Goal: Task Accomplishment & Management: Use online tool/utility

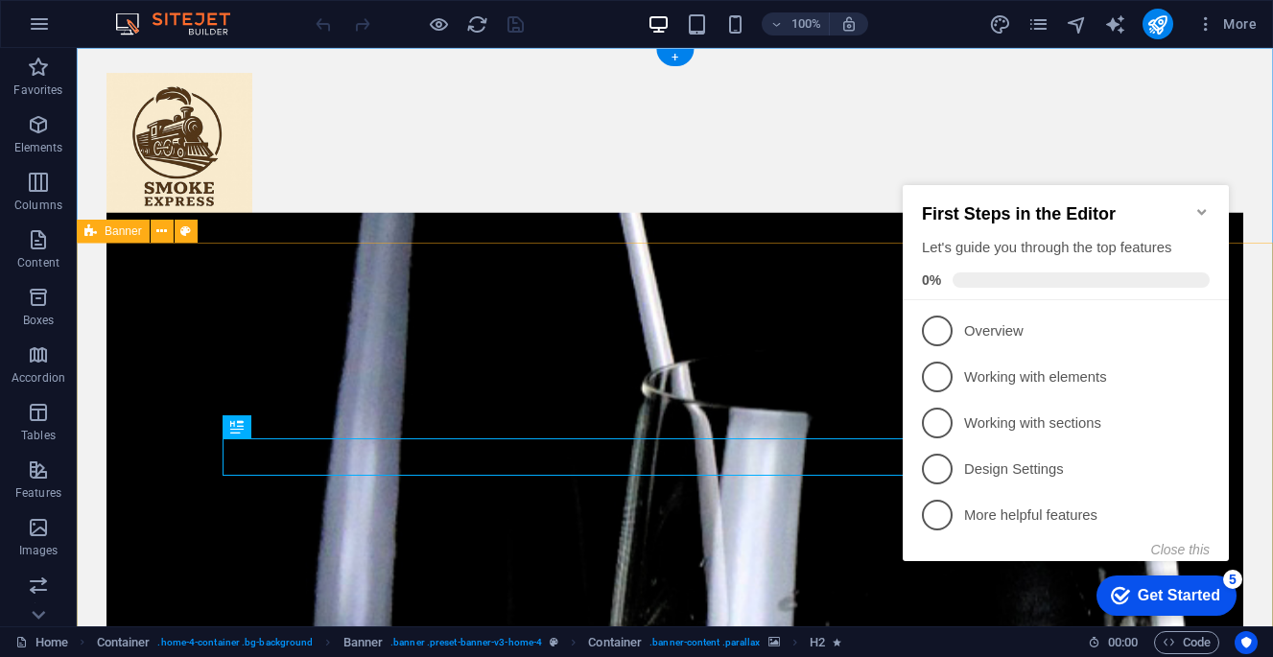
click at [1201, 209] on icon "Minimize checklist" at bounding box center [1201, 212] width 9 height 6
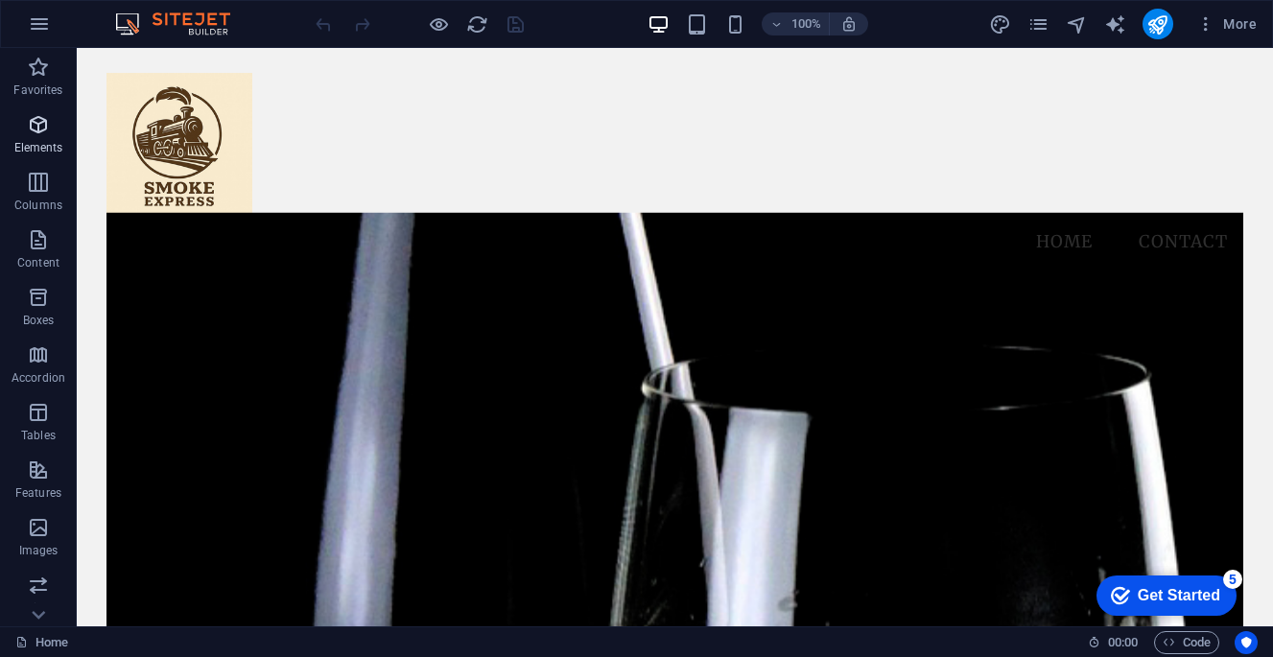
click at [48, 148] on p "Elements" at bounding box center [38, 147] width 49 height 15
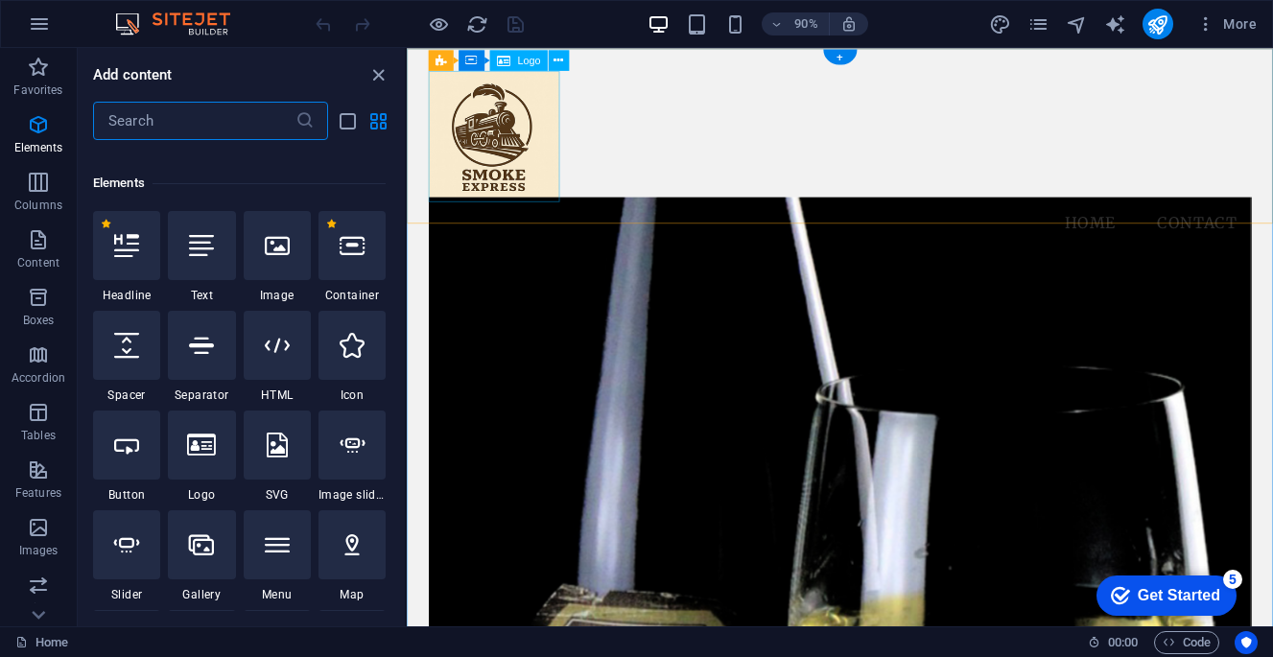
scroll to position [362, 0]
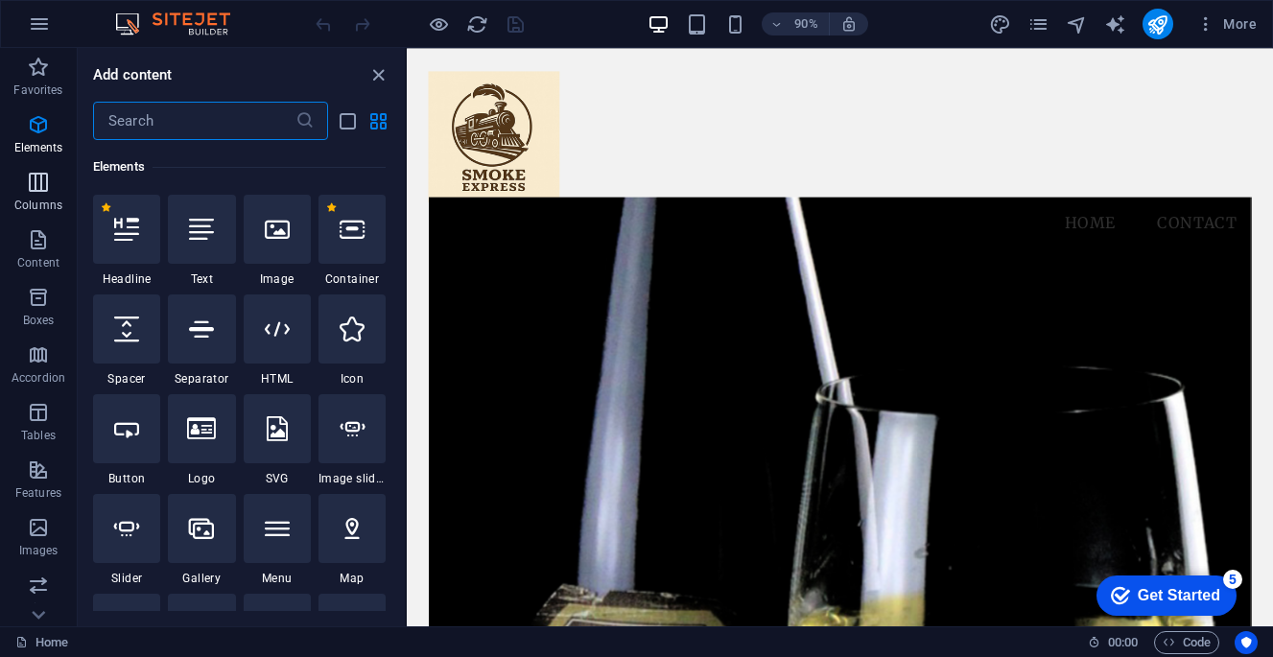
click at [35, 199] on p "Columns" at bounding box center [38, 205] width 48 height 15
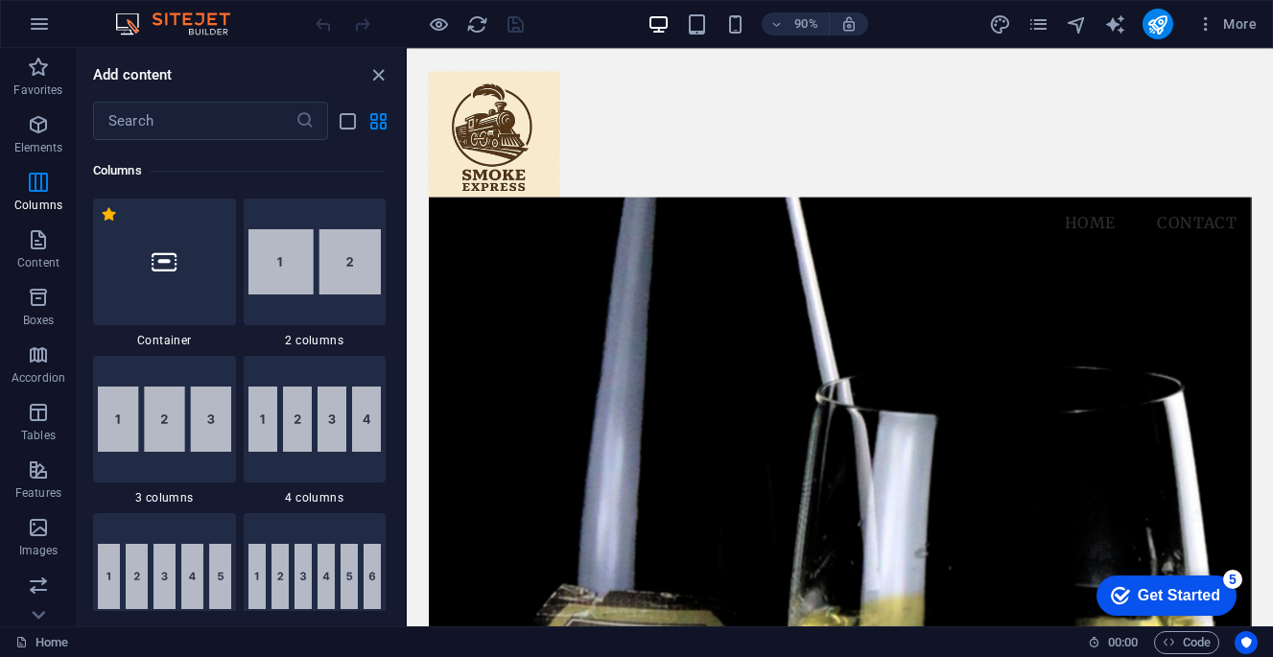
scroll to position [1107, 0]
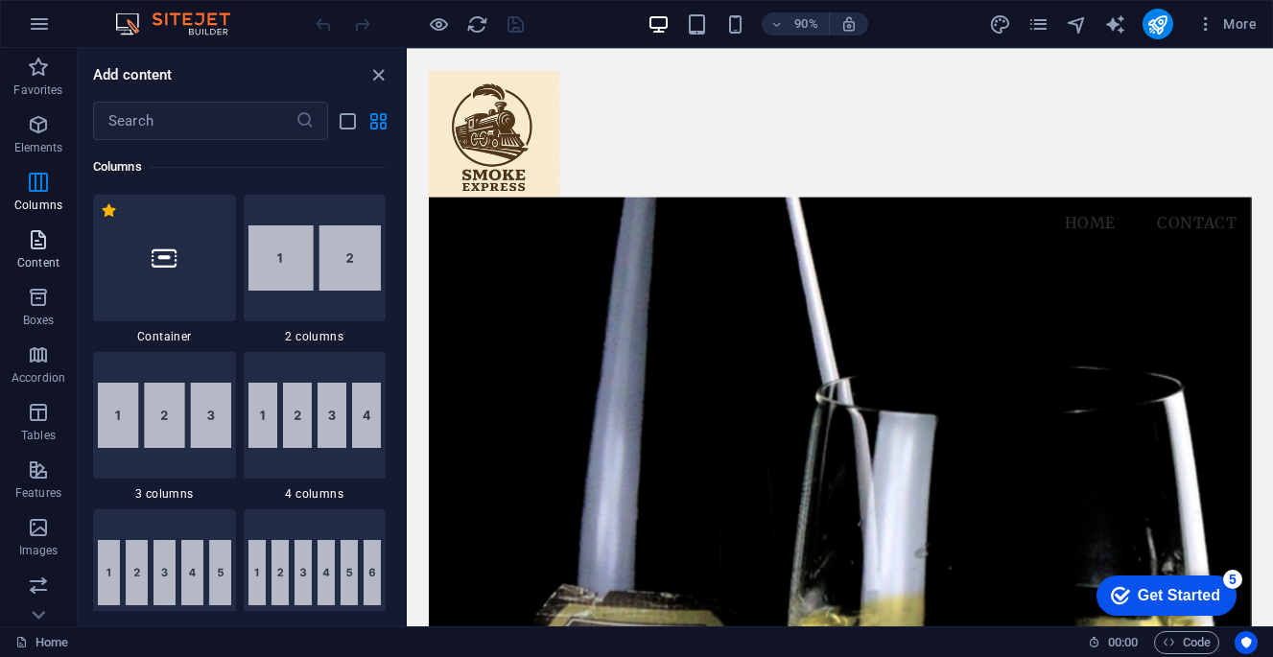
click at [46, 260] on p "Content" at bounding box center [38, 262] width 42 height 15
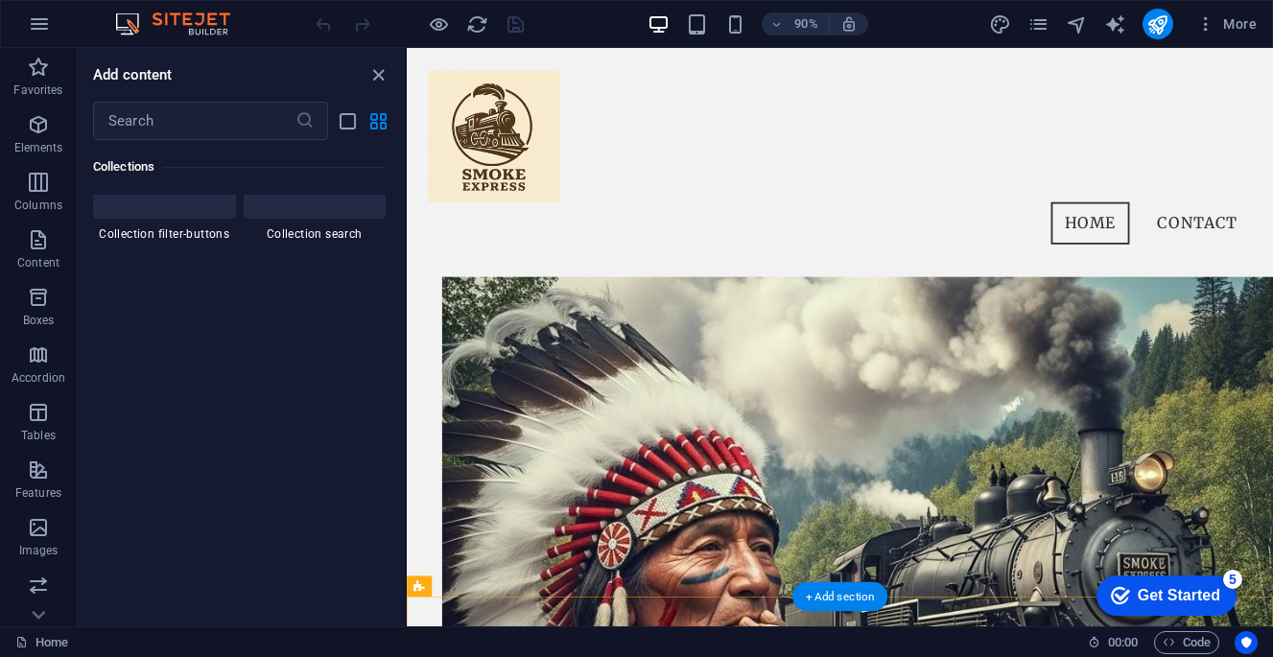
scroll to position [40, 0]
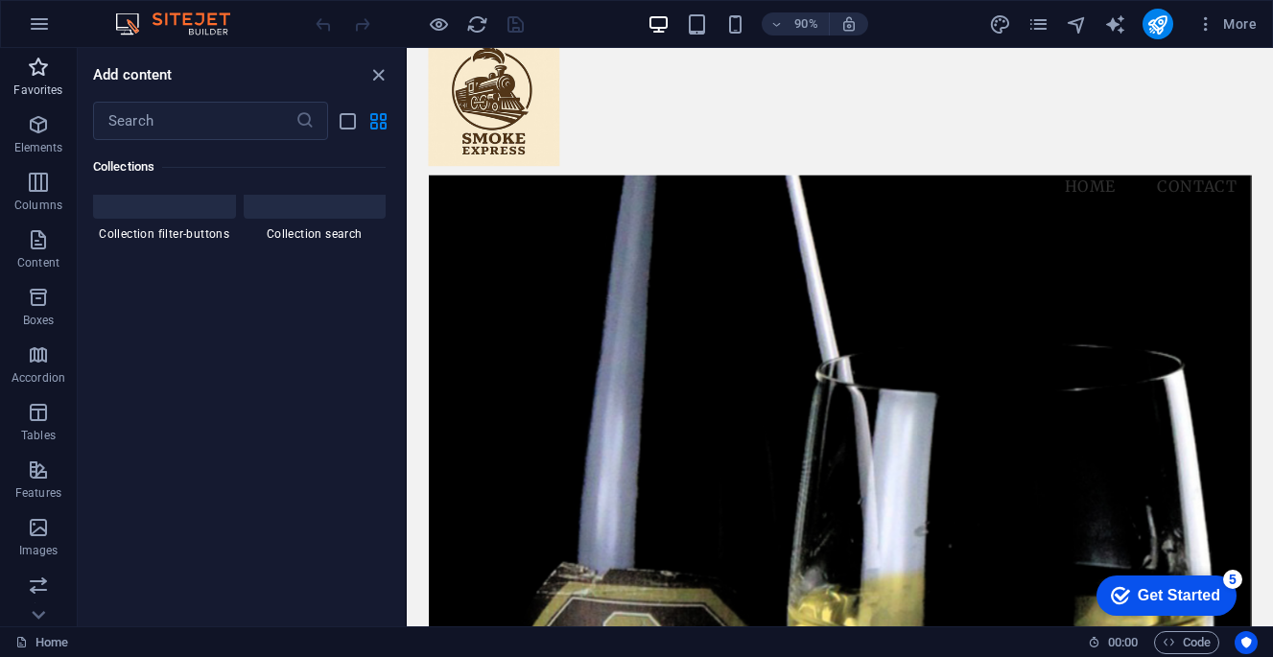
click at [44, 63] on icon "button" at bounding box center [38, 67] width 23 height 23
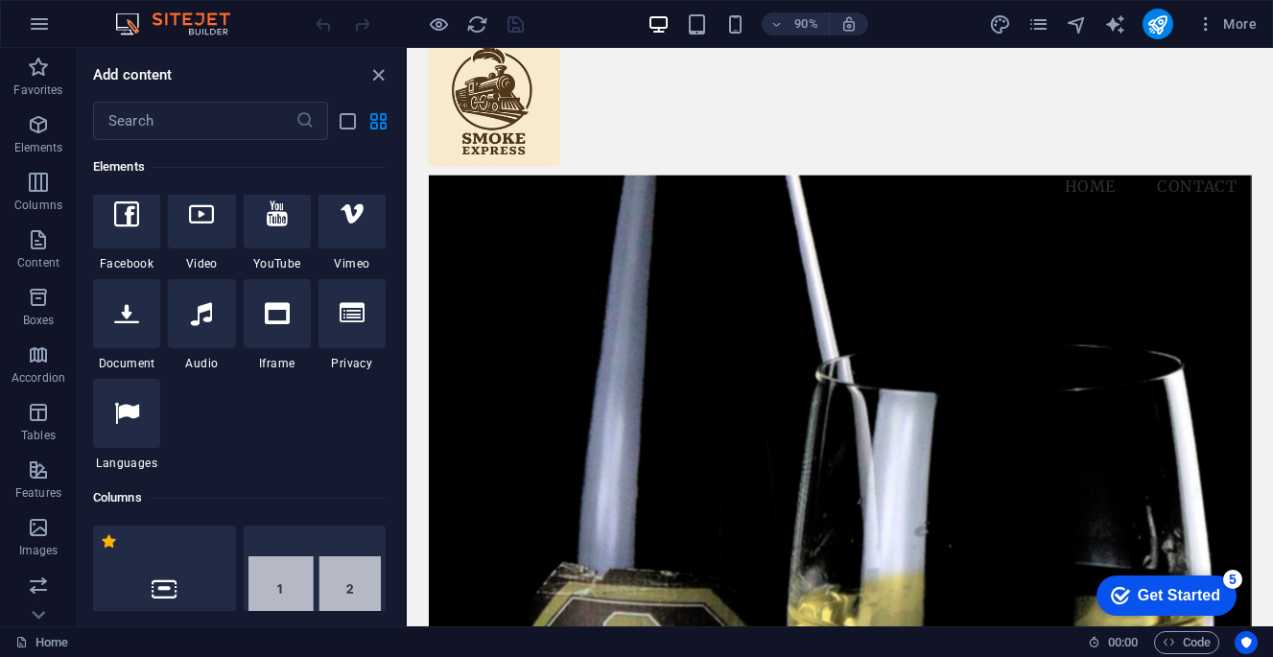
scroll to position [0, 0]
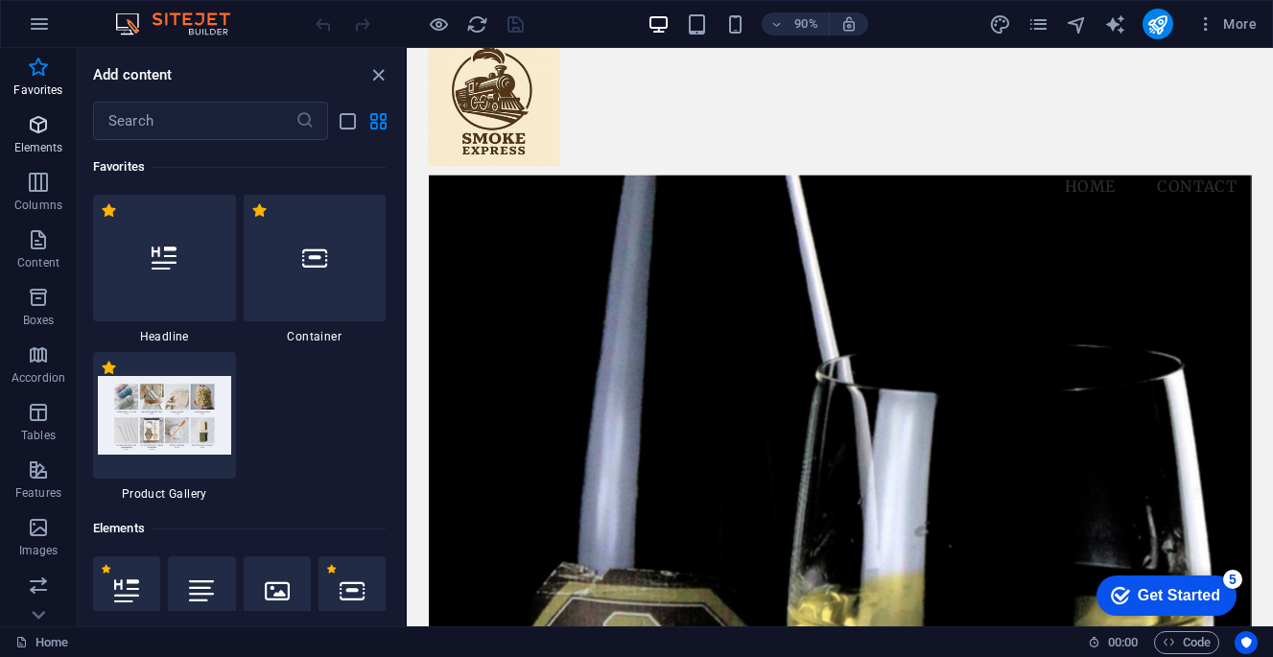
click at [42, 136] on span "Elements" at bounding box center [38, 136] width 77 height 46
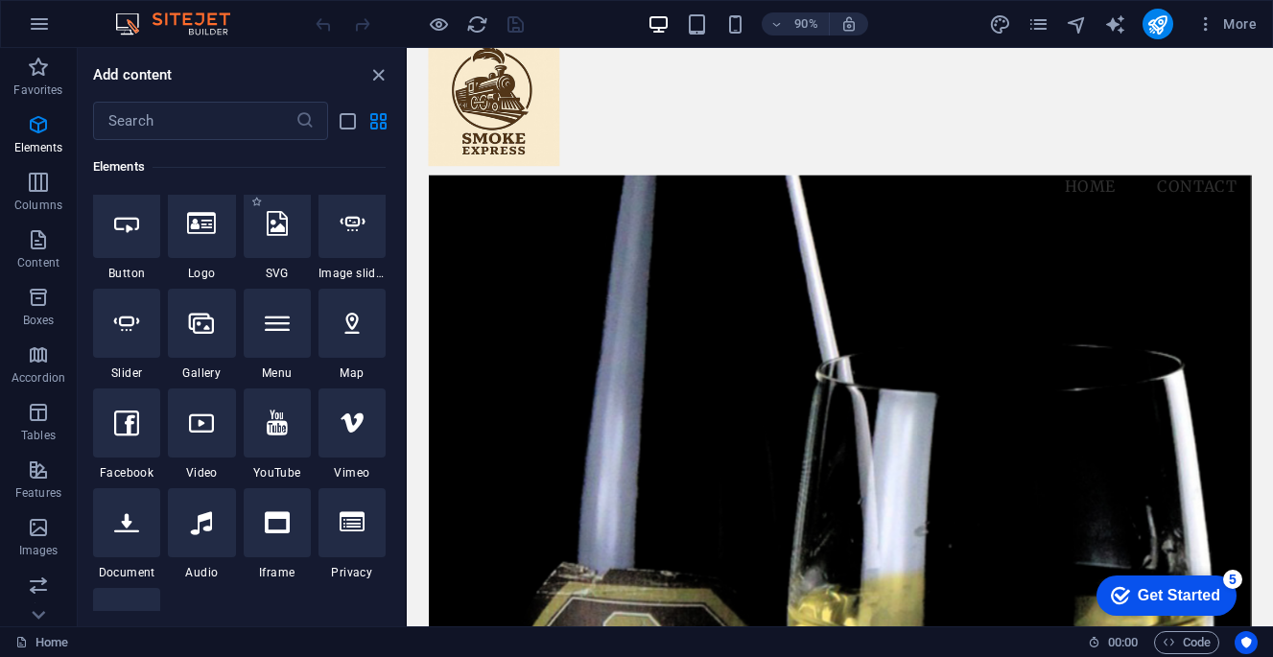
scroll to position [647, 0]
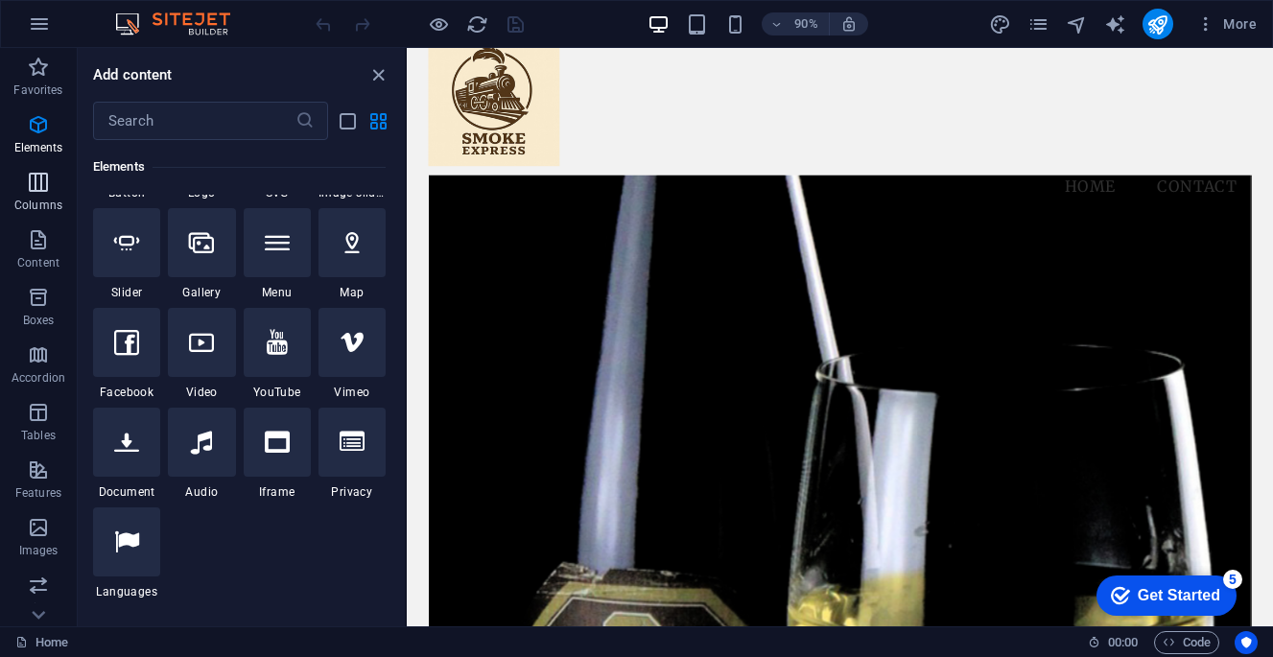
click at [40, 189] on icon "button" at bounding box center [38, 182] width 23 height 23
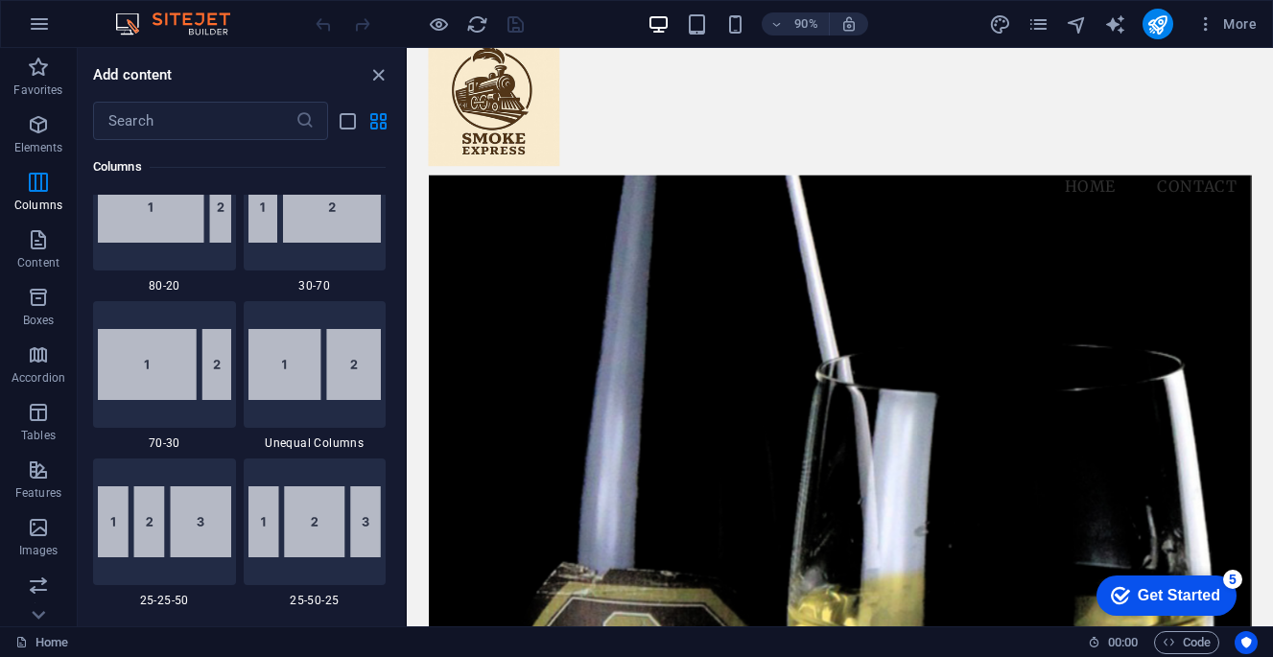
scroll to position [1889, 0]
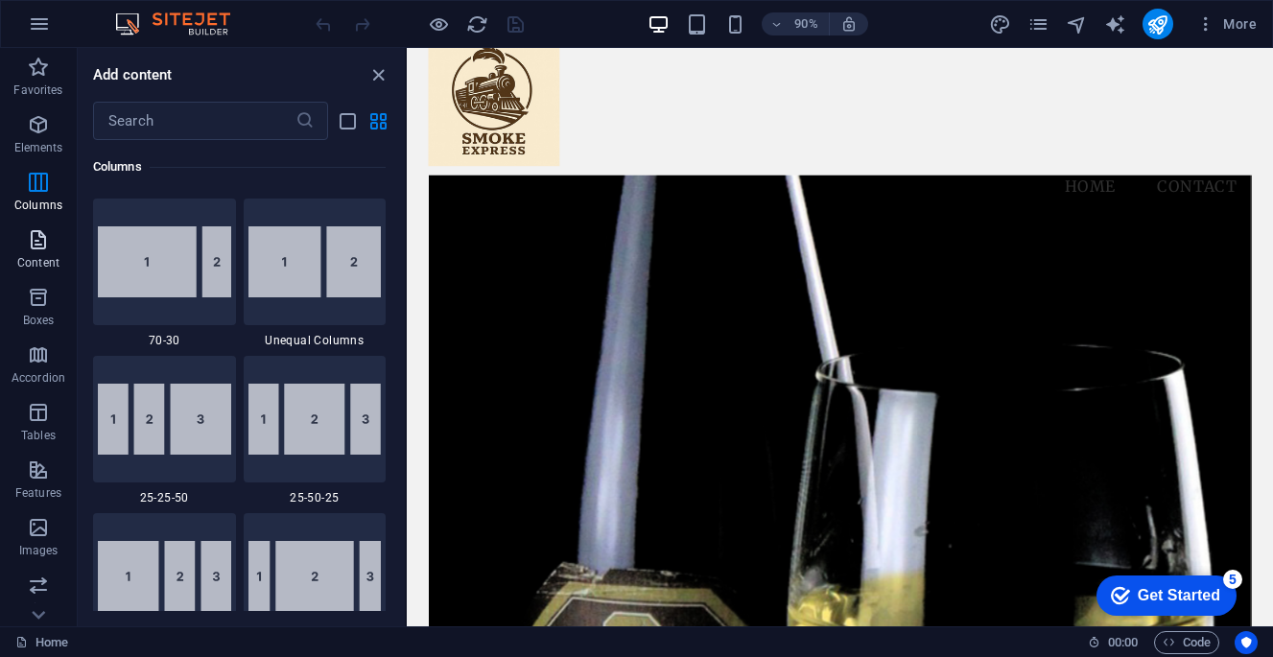
click at [48, 256] on p "Content" at bounding box center [38, 262] width 42 height 15
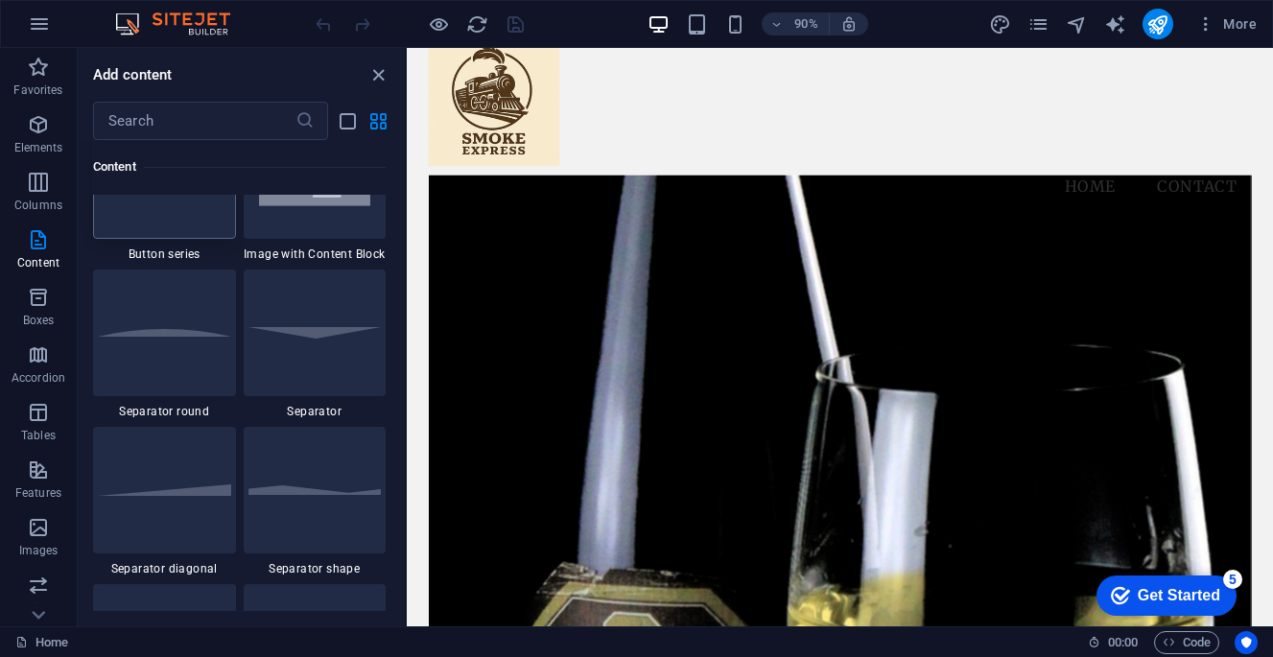
scroll to position [5118, 0]
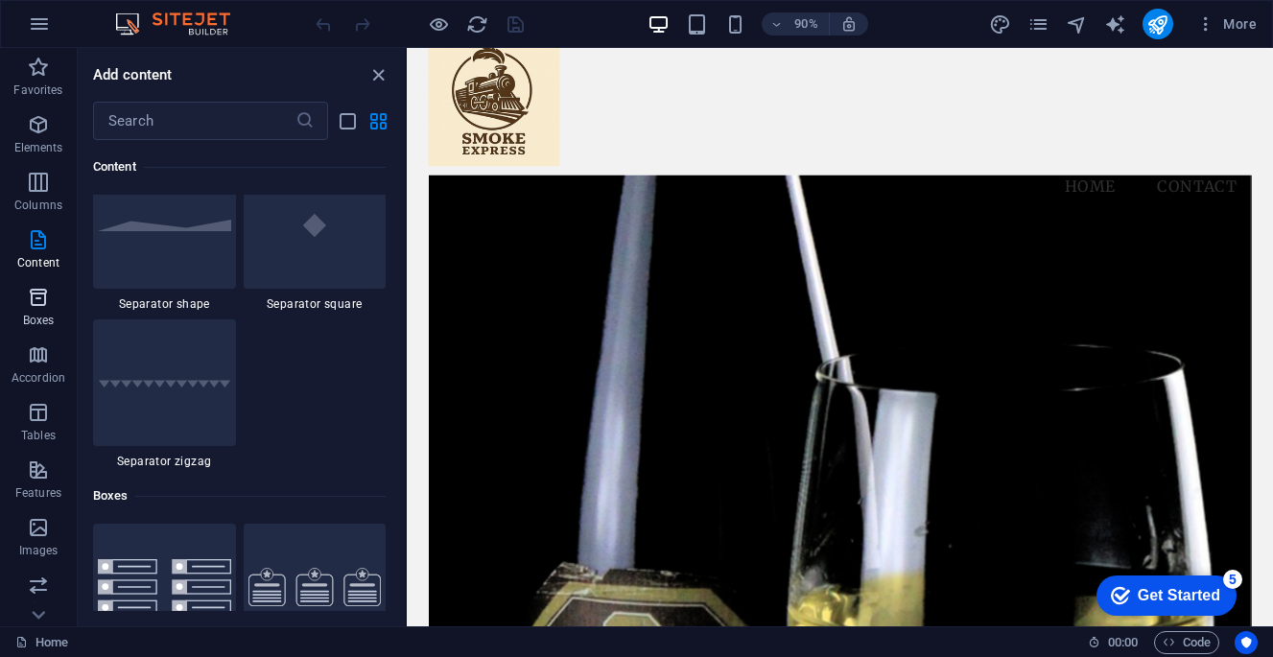
click at [39, 289] on icon "button" at bounding box center [38, 297] width 23 height 23
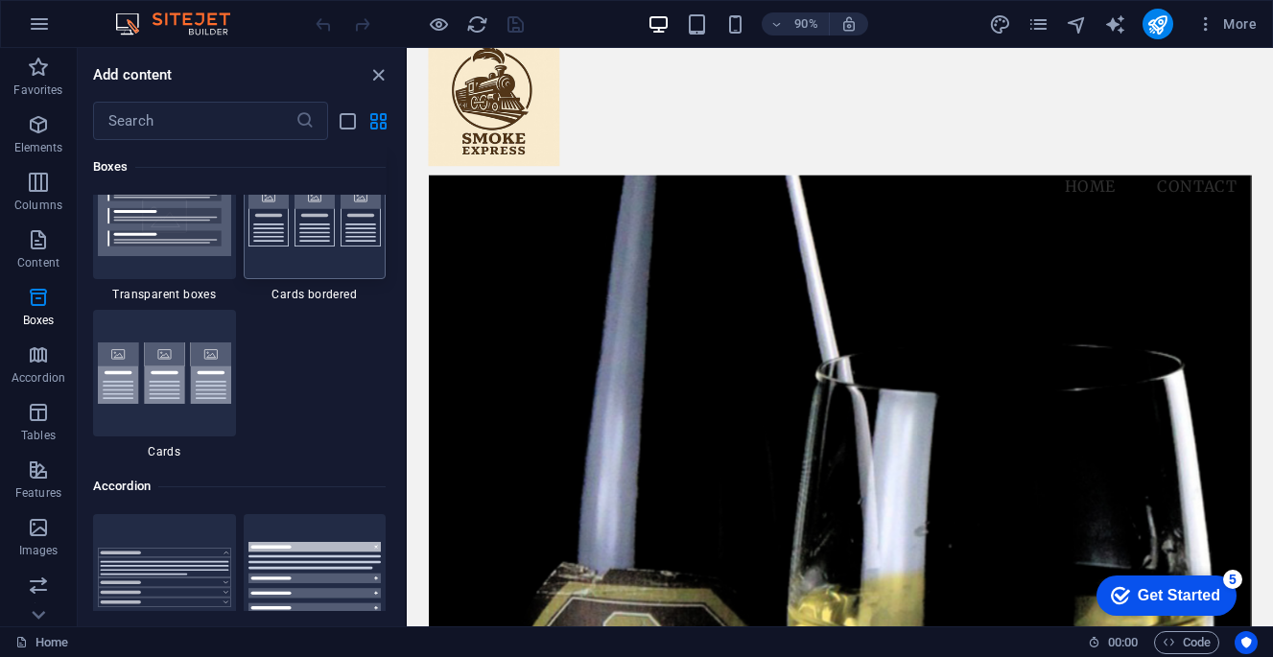
scroll to position [5960, 0]
click at [34, 342] on button "Accordion" at bounding box center [38, 365] width 77 height 58
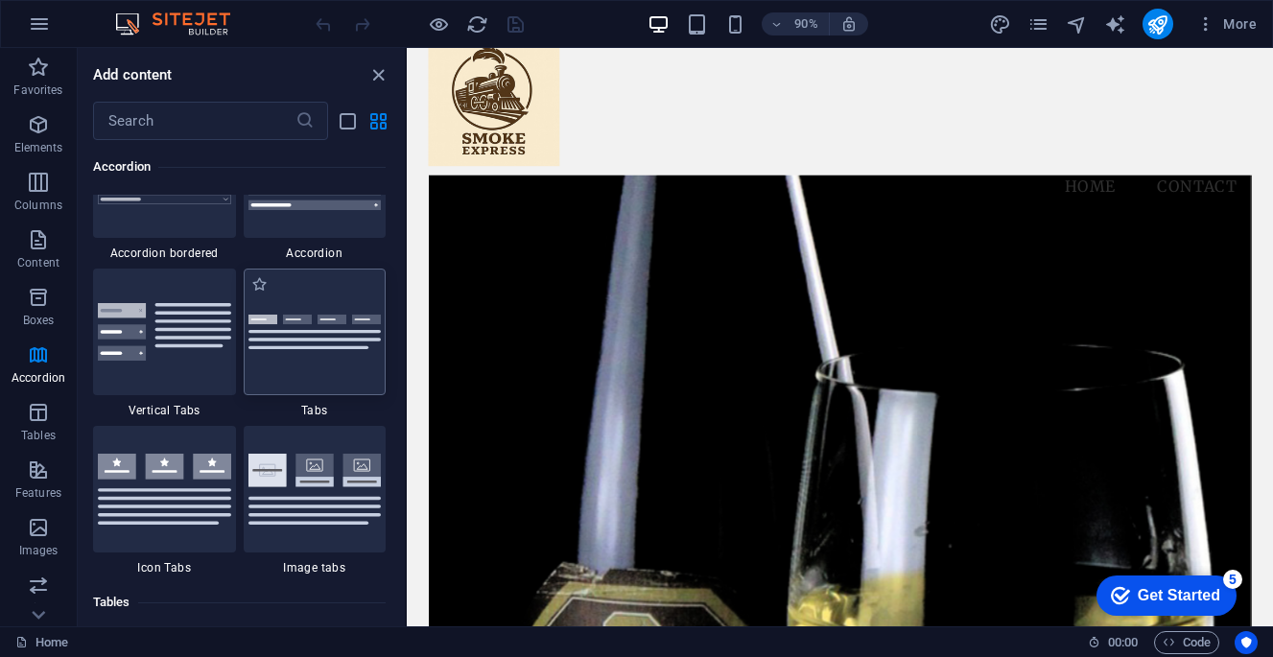
scroll to position [6392, 0]
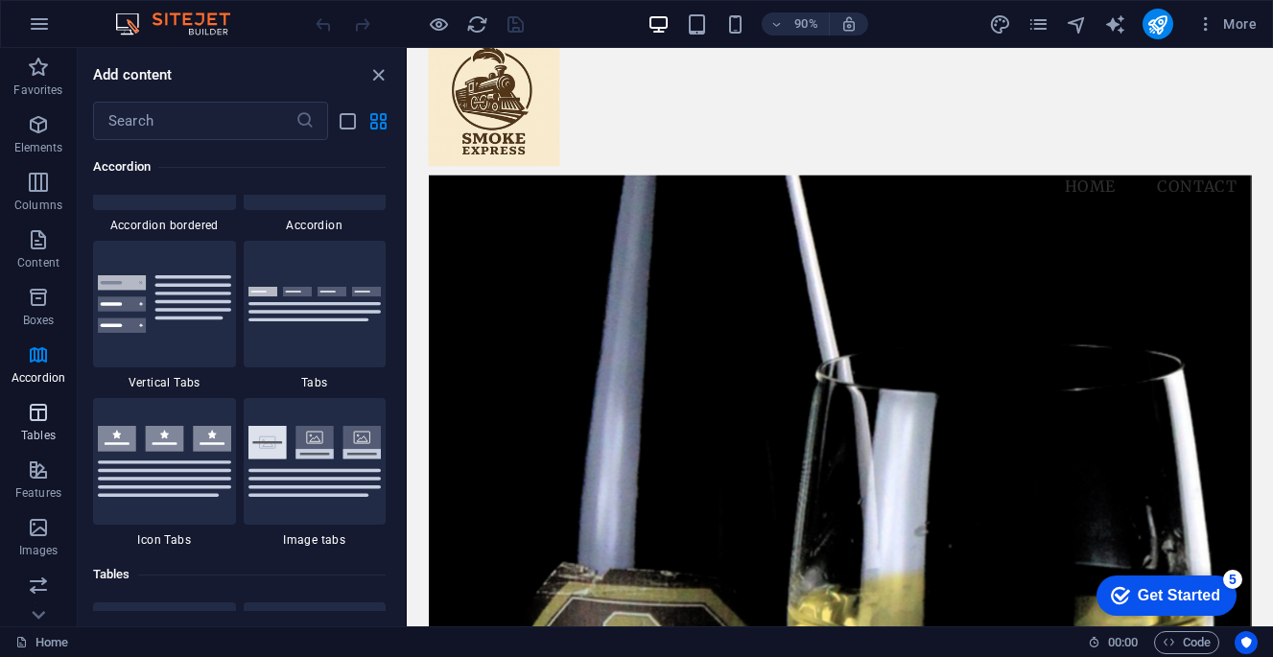
click at [40, 423] on icon "button" at bounding box center [38, 412] width 23 height 23
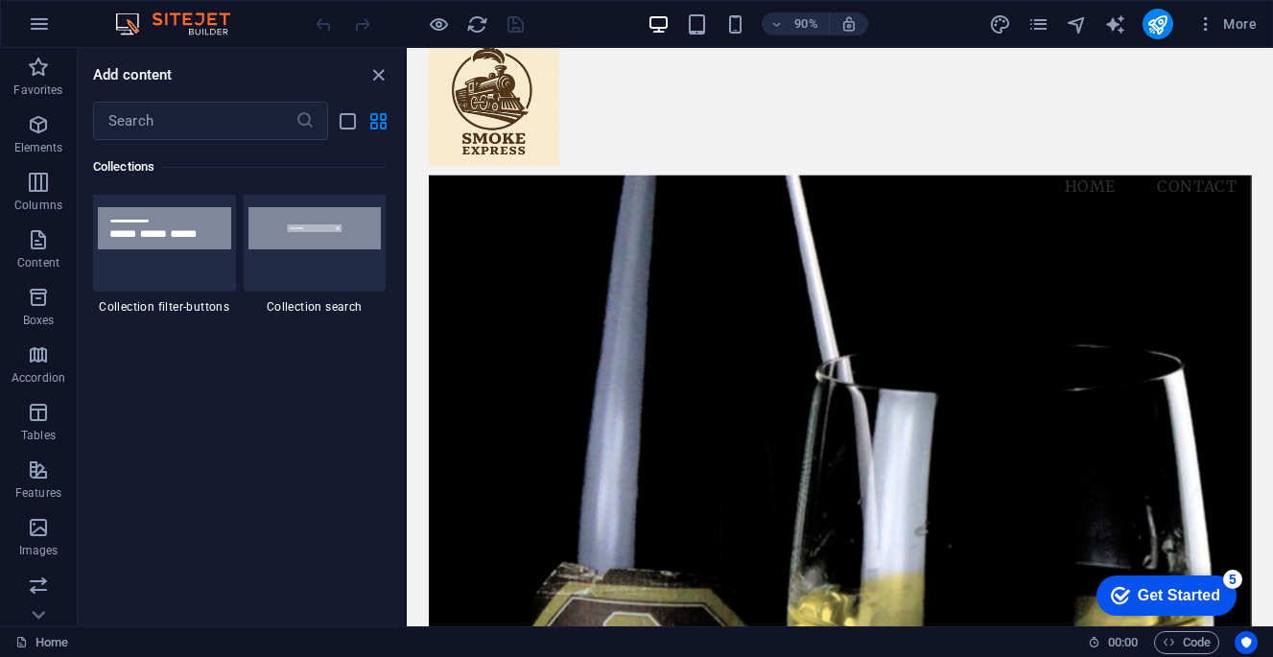
scroll to position [18469, 0]
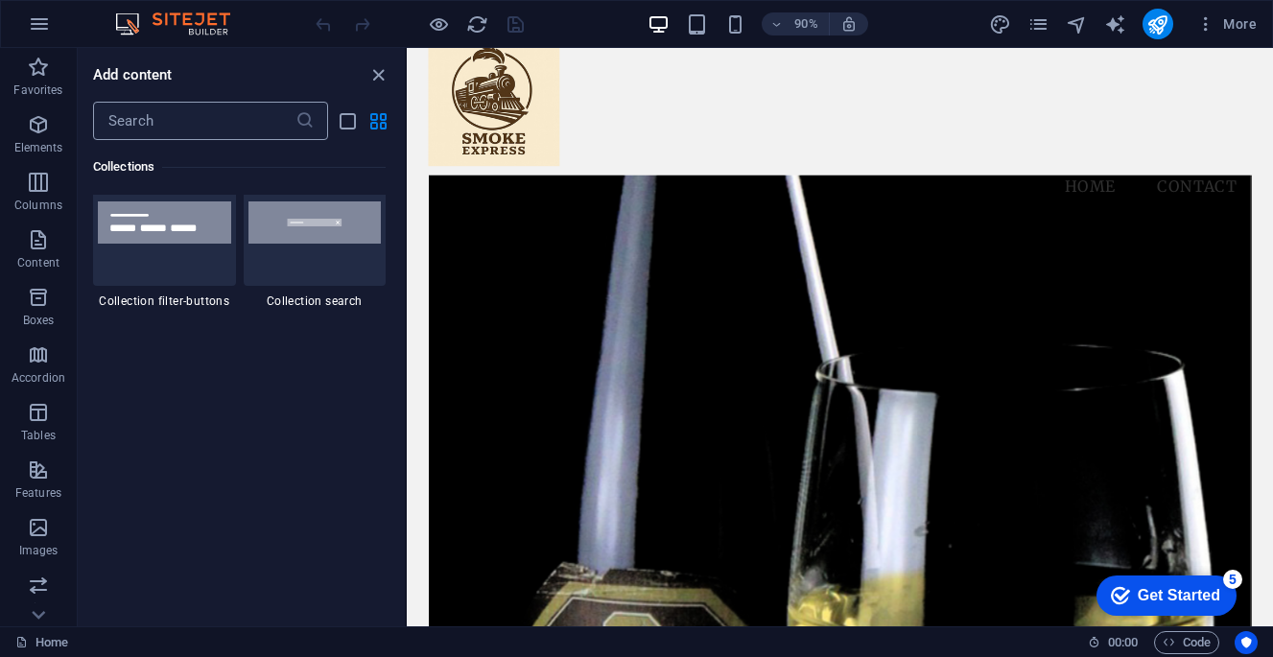
click at [177, 122] on input "text" at bounding box center [194, 121] width 202 height 38
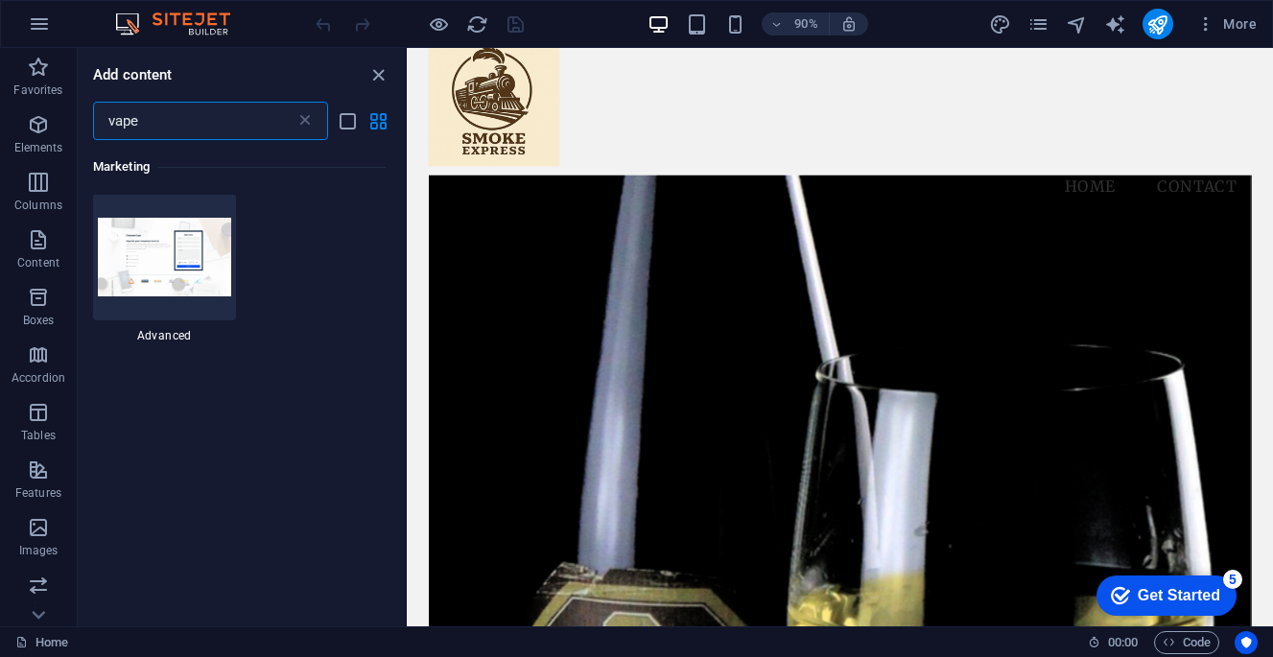
scroll to position [0, 0]
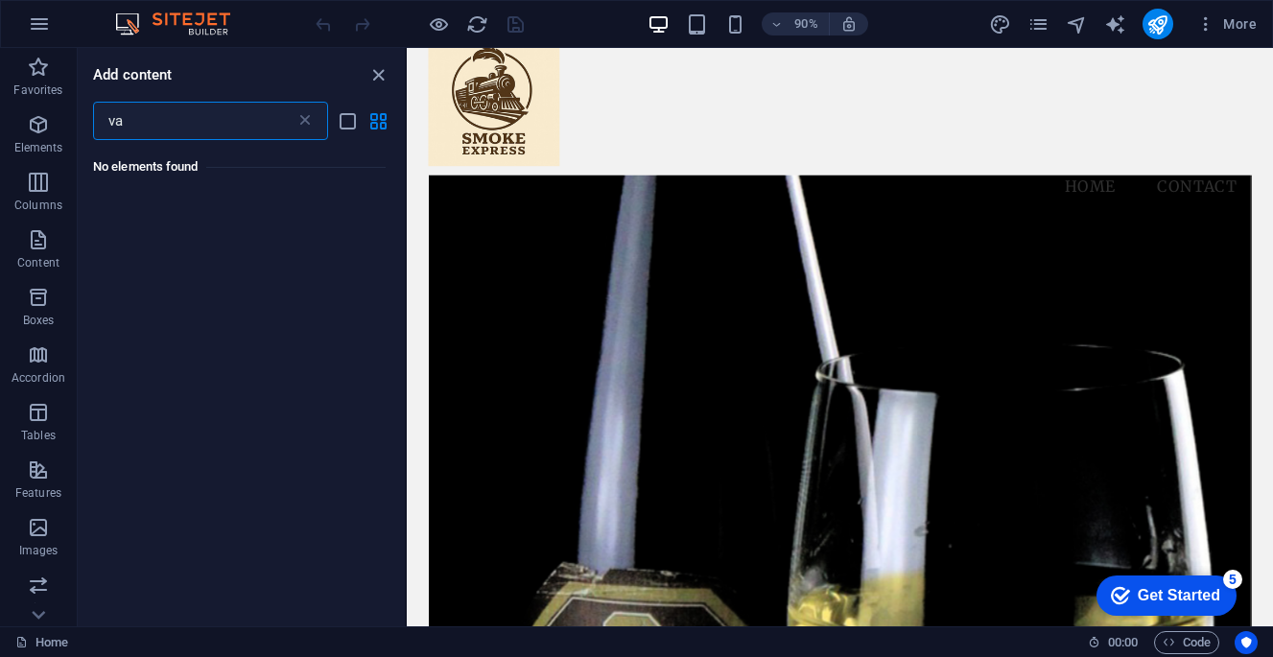
type input "v"
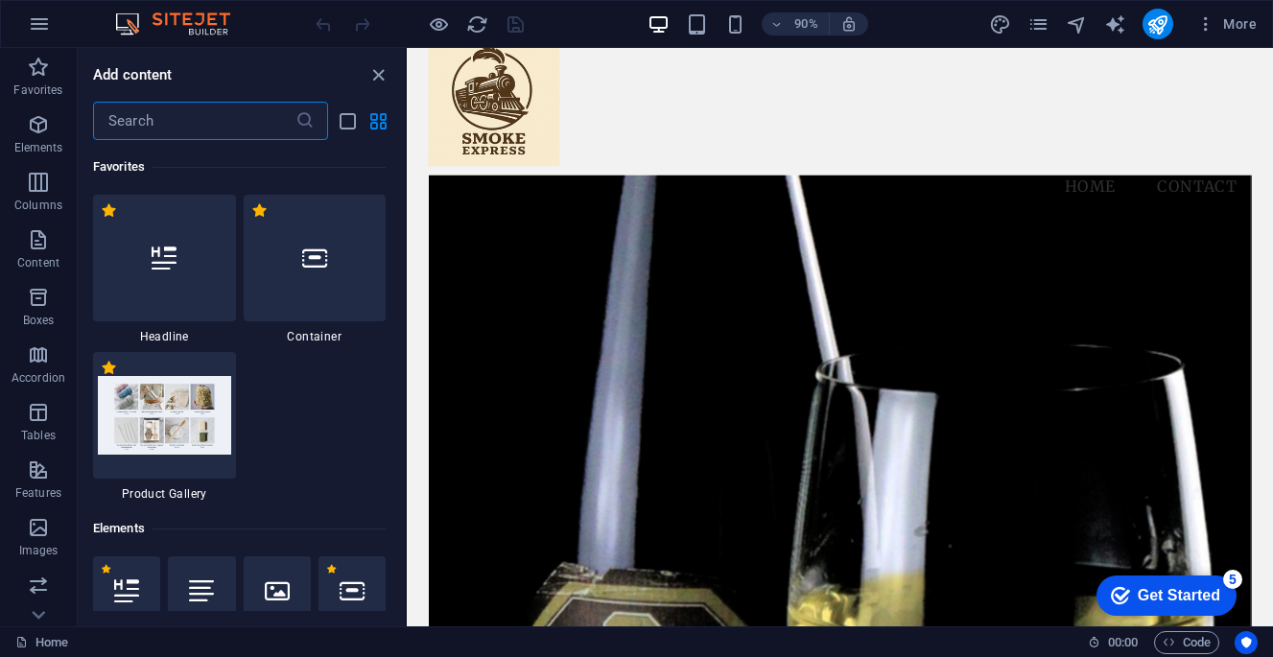
type input "e"
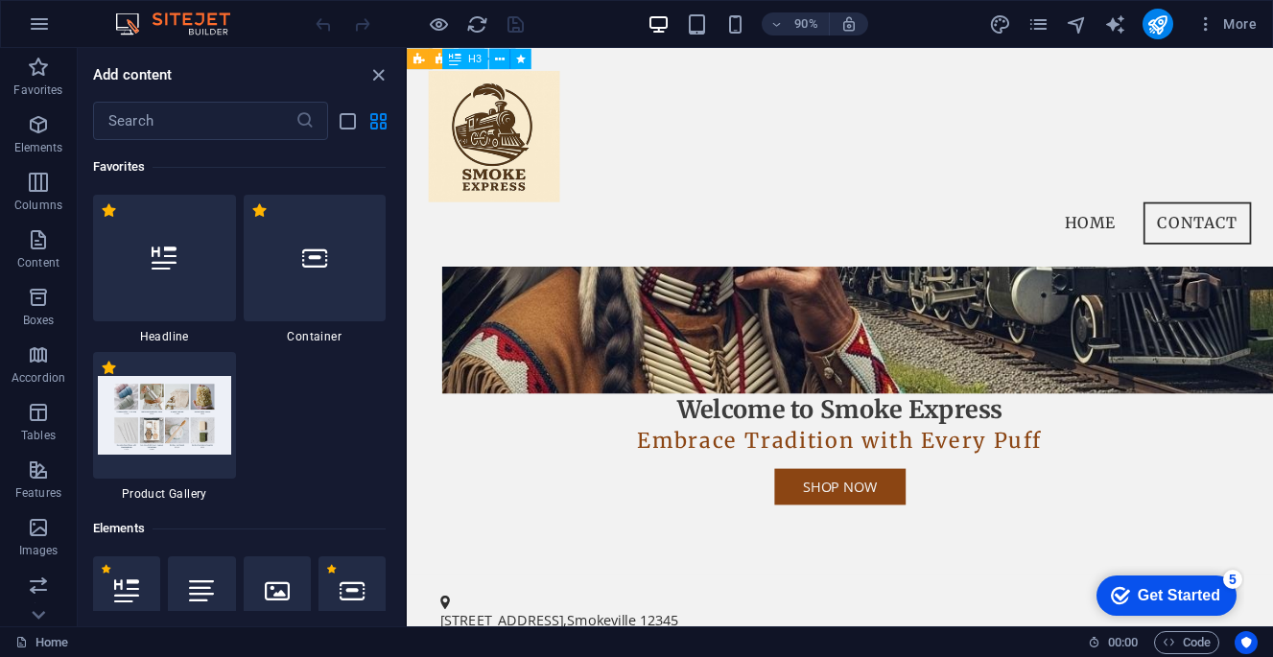
scroll to position [882, 0]
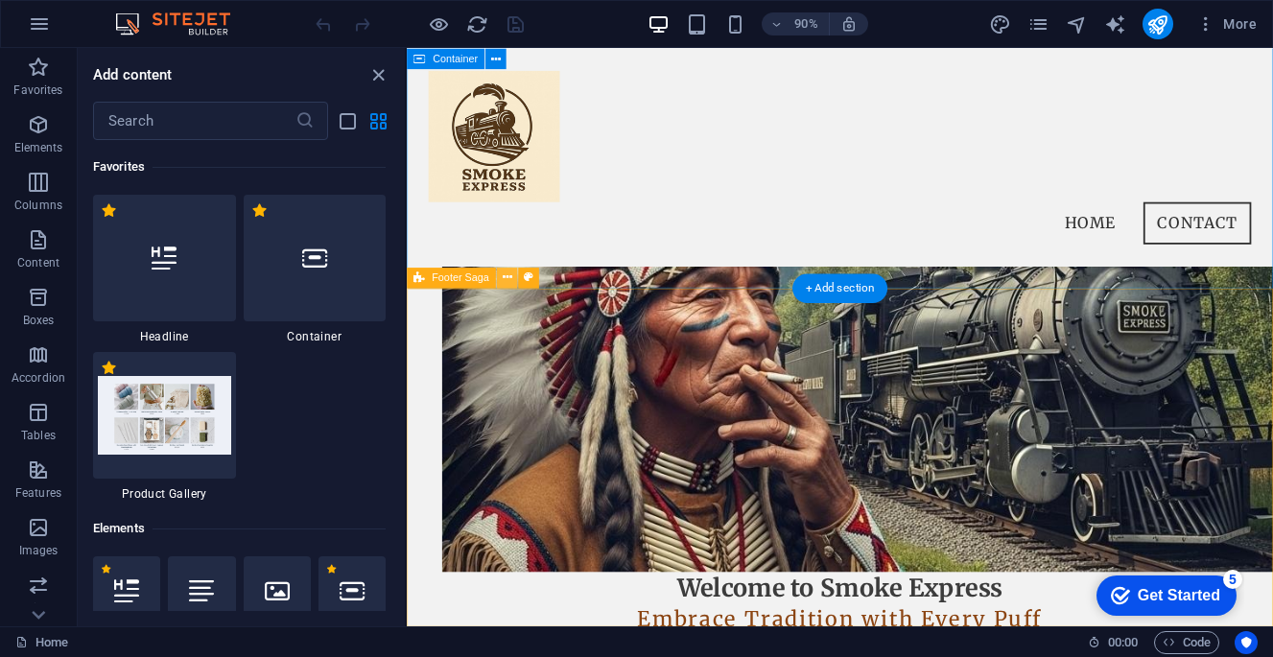
click at [512, 274] on button at bounding box center [507, 277] width 21 height 21
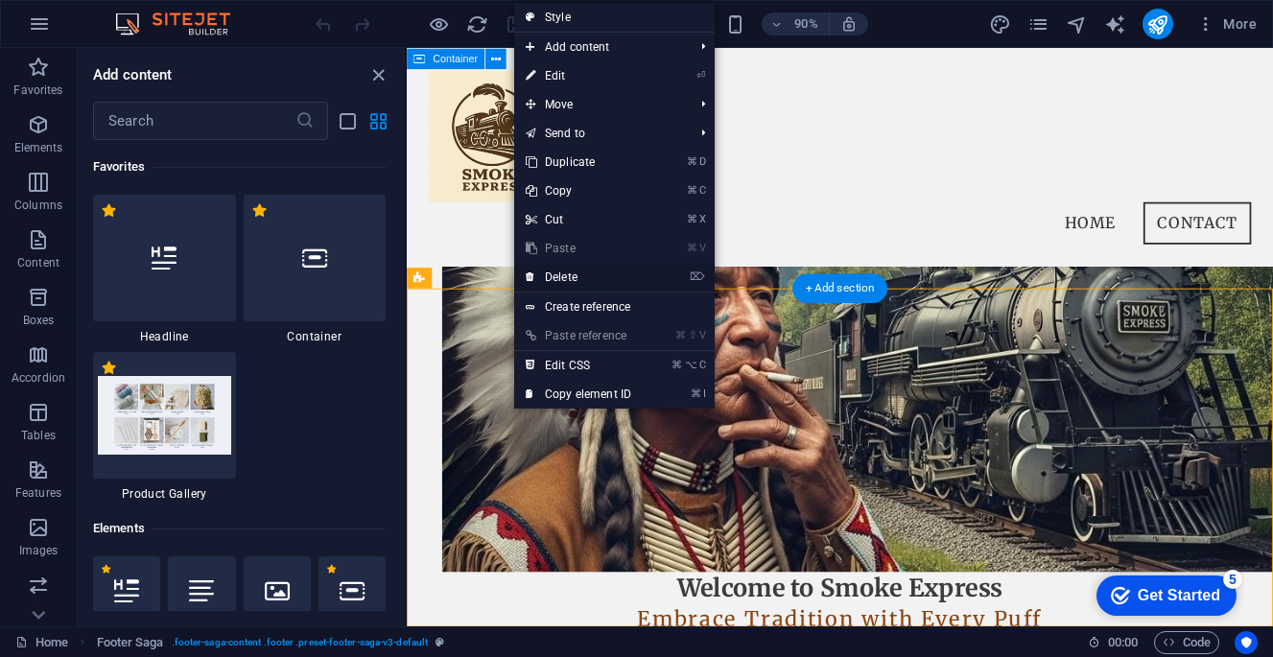
click at [584, 274] on link "⌦ Delete" at bounding box center [578, 277] width 129 height 29
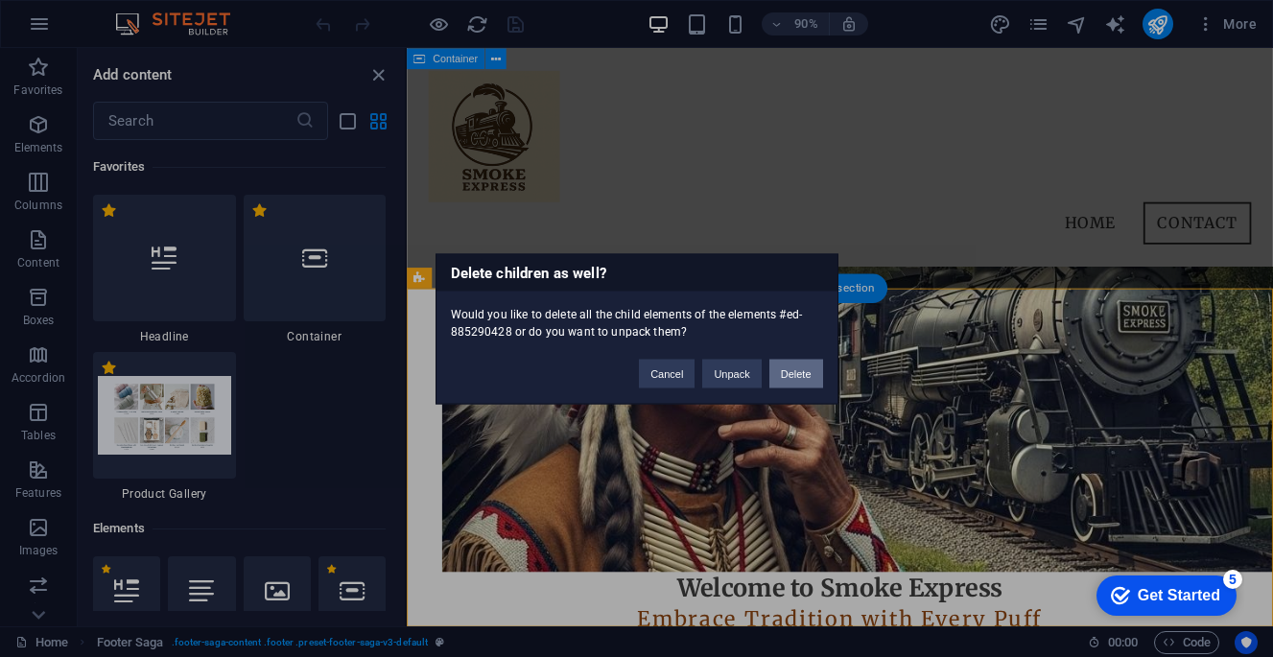
click at [801, 376] on button "Delete" at bounding box center [796, 373] width 54 height 29
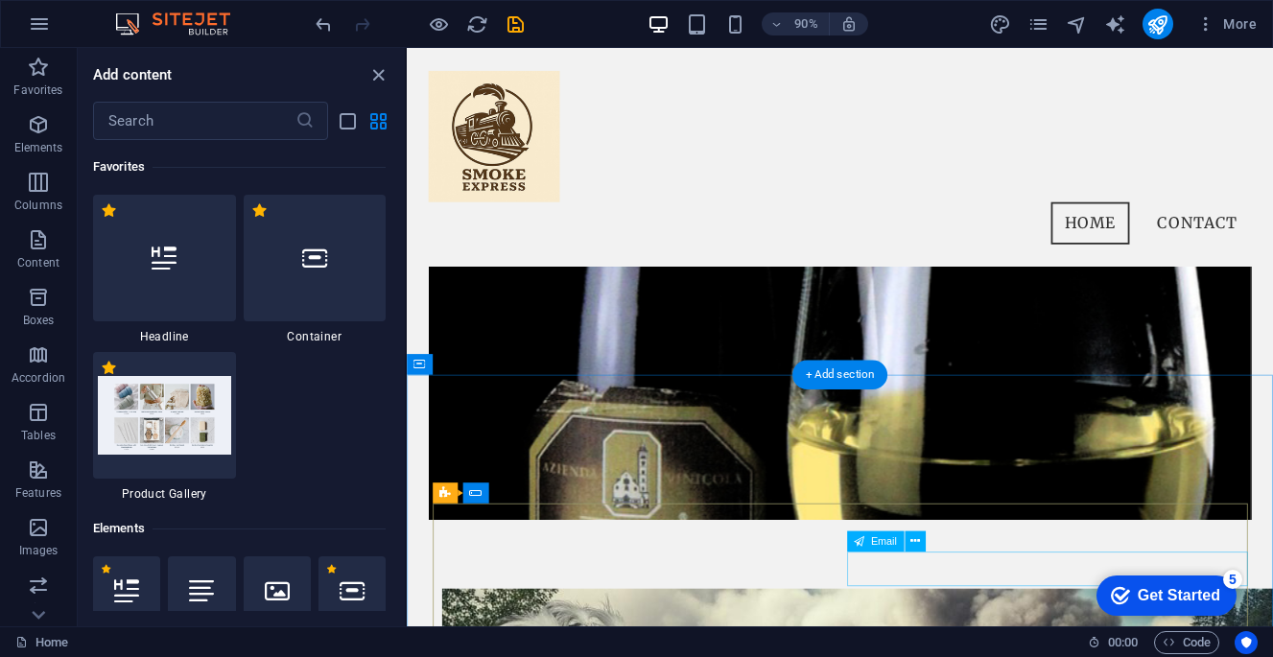
scroll to position [148, 0]
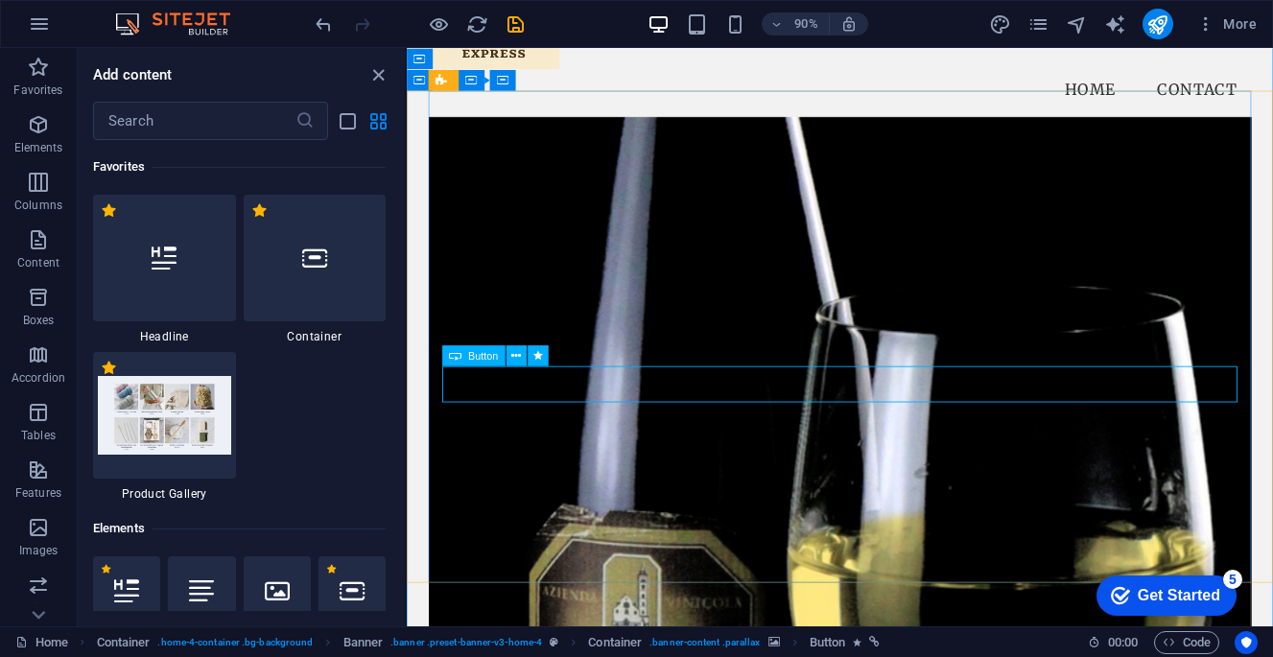
click at [456, 356] on icon at bounding box center [455, 355] width 12 height 21
click at [515, 354] on icon at bounding box center [516, 355] width 10 height 18
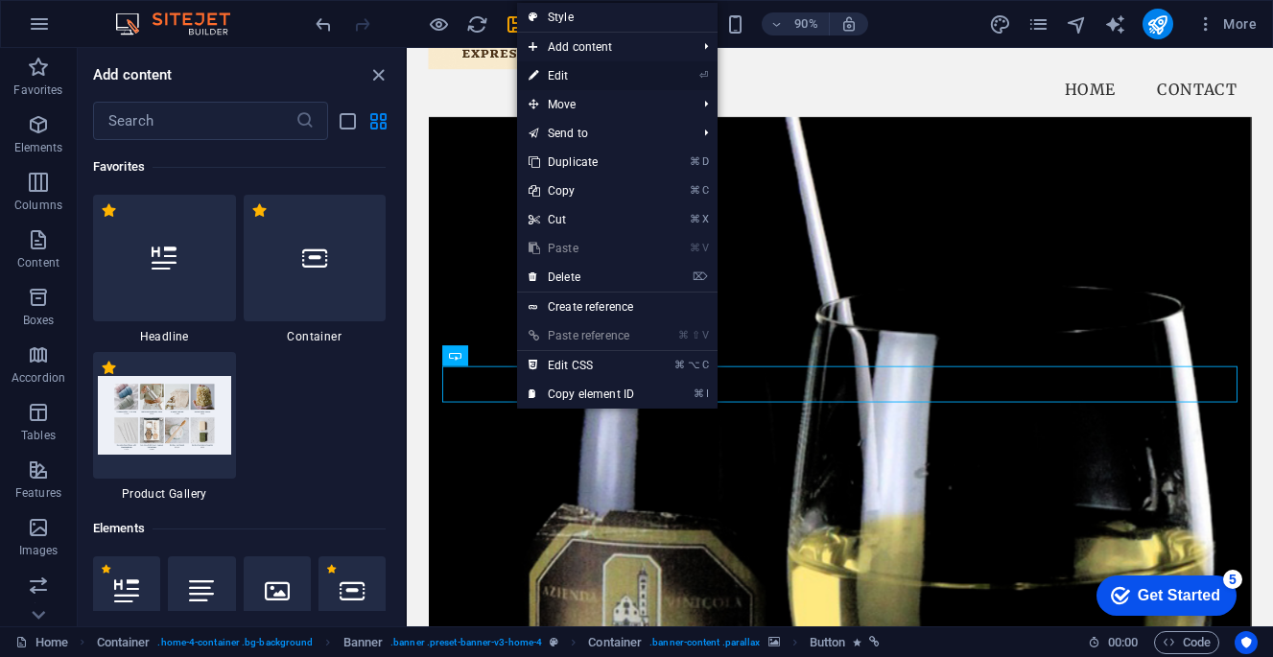
click at [606, 75] on link "⏎ Edit" at bounding box center [581, 75] width 129 height 29
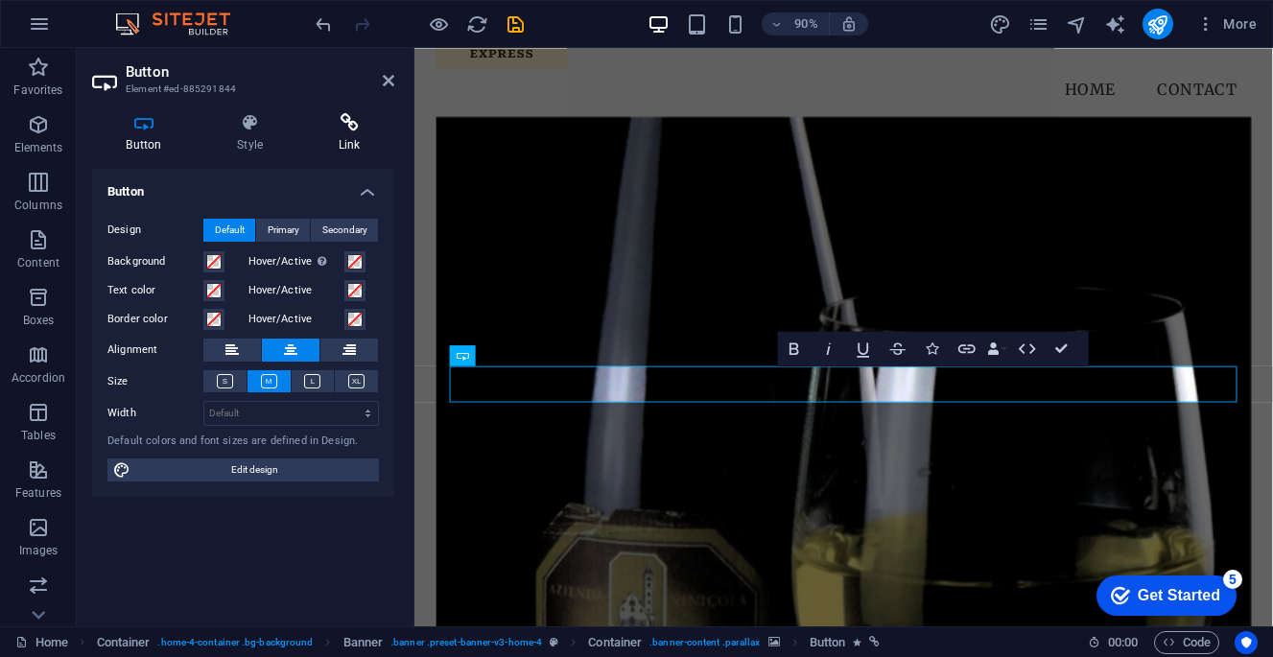
click at [350, 128] on icon at bounding box center [349, 122] width 90 height 19
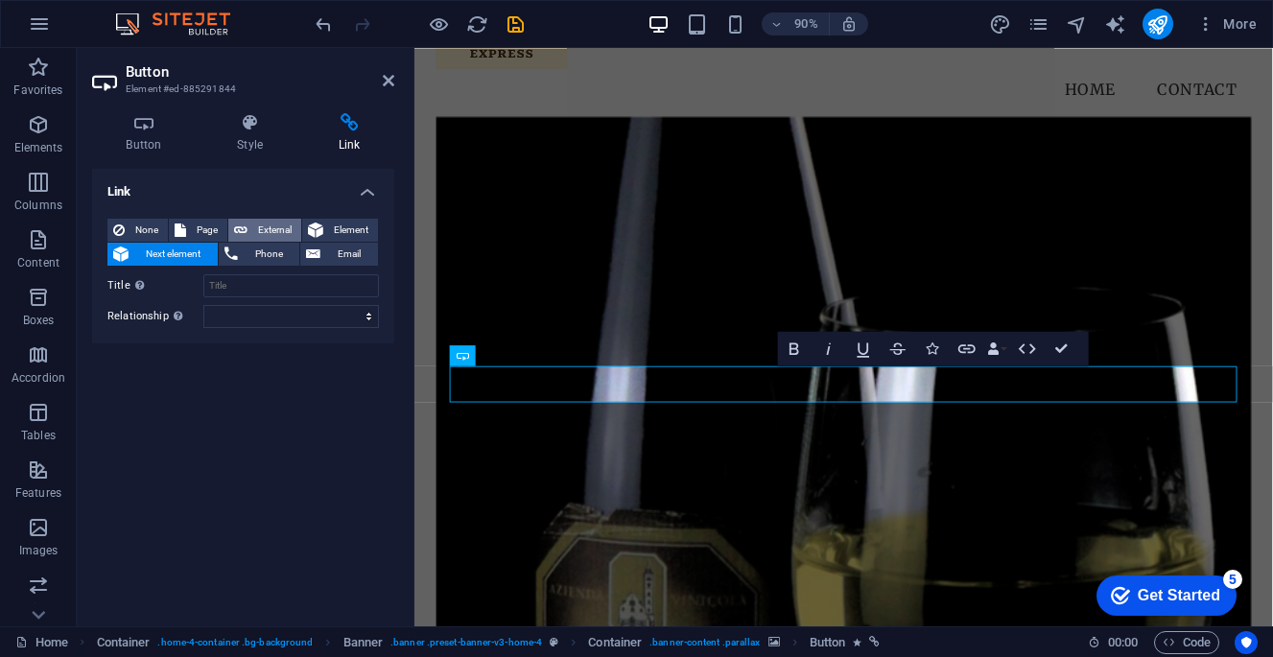
click at [264, 225] on span "External" at bounding box center [274, 230] width 42 height 23
select select "blank"
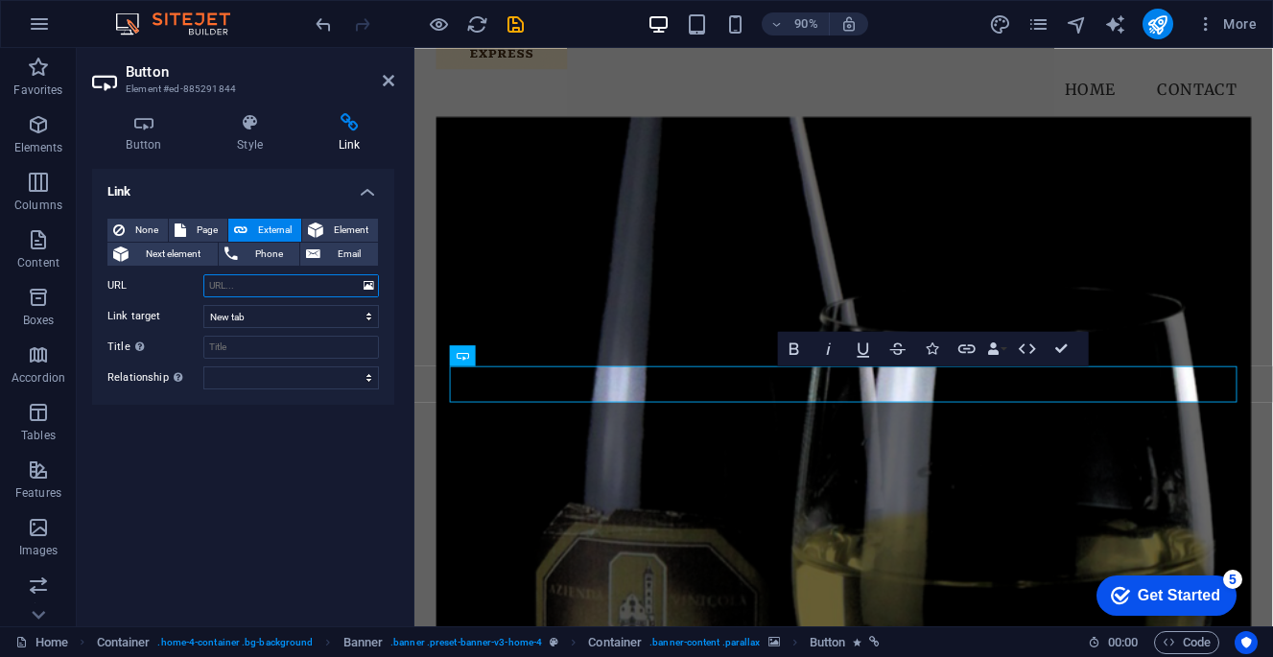
paste input "[URL][DOMAIN_NAME]"
type input "[URL][DOMAIN_NAME]"
select select
click at [261, 350] on input "Title Additional link description, should not be the same as the link text. The…" at bounding box center [290, 347] width 175 height 23
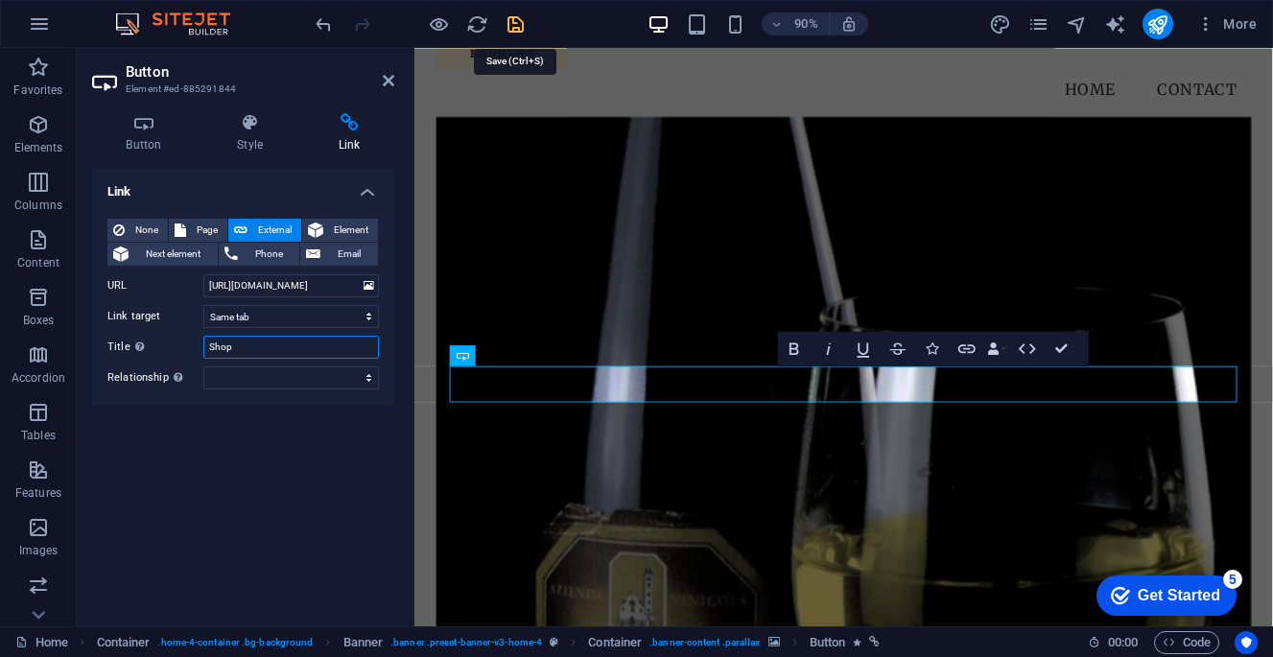
type input "Shop"
click at [520, 27] on icon "save" at bounding box center [515, 24] width 22 height 22
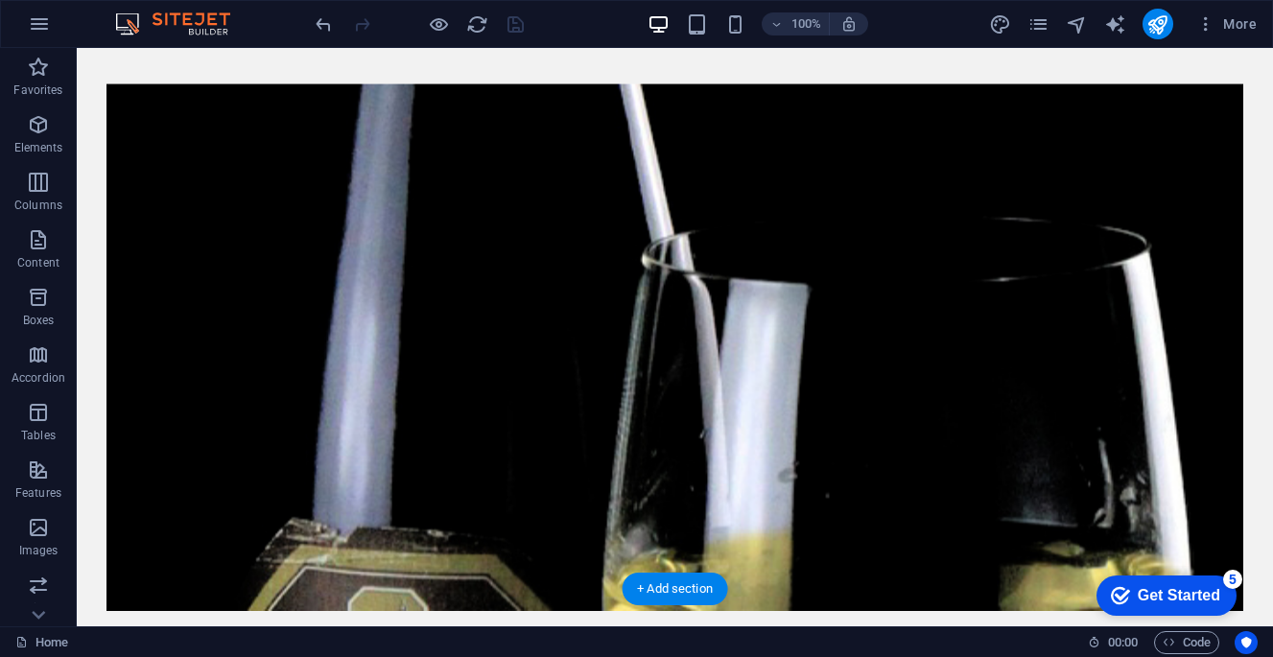
scroll to position [219, 0]
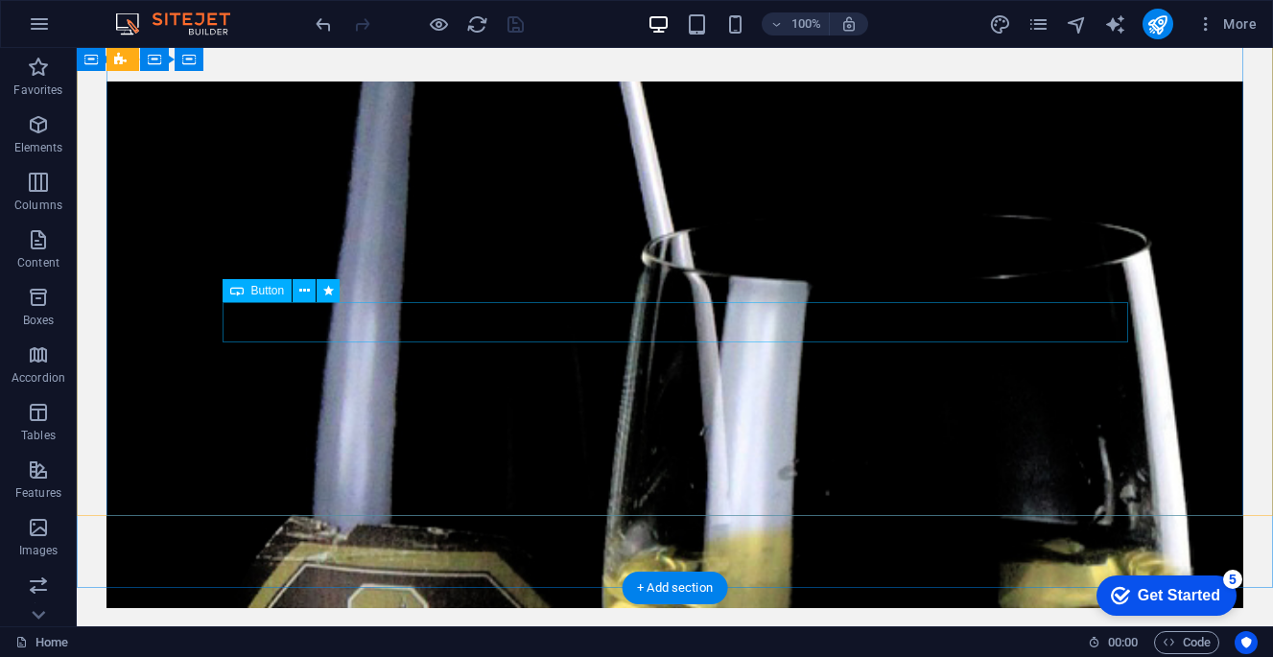
click at [248, 286] on div "Button" at bounding box center [257, 290] width 70 height 23
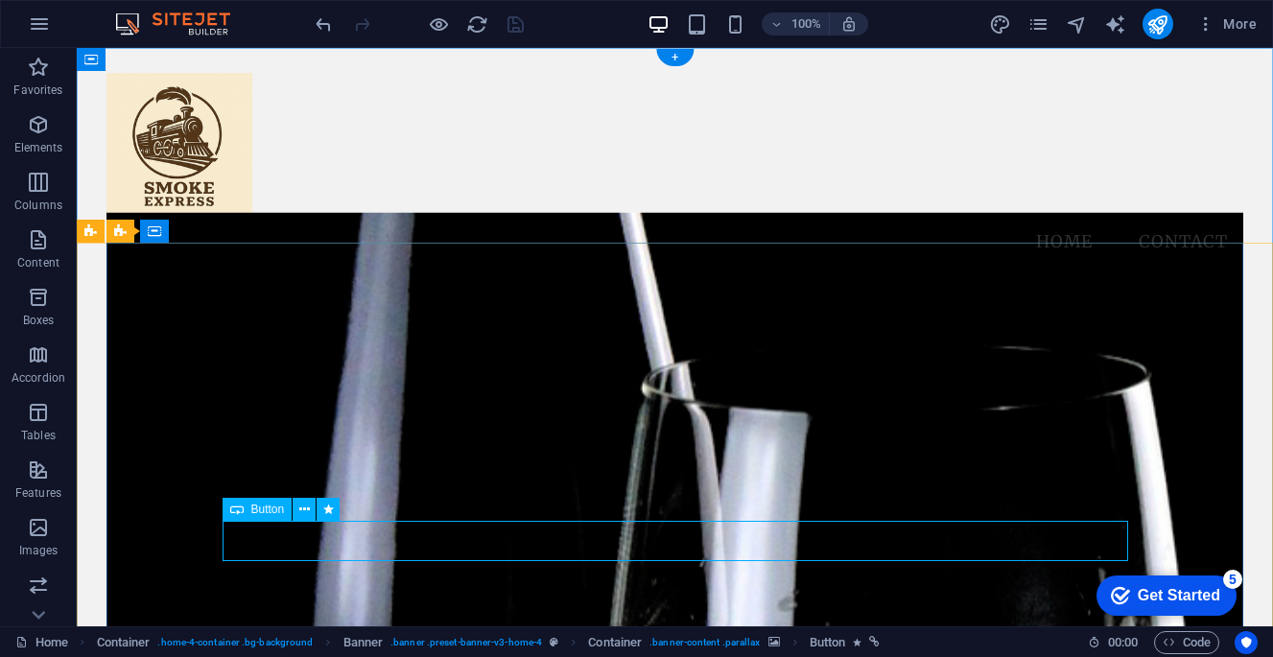
scroll to position [0, 0]
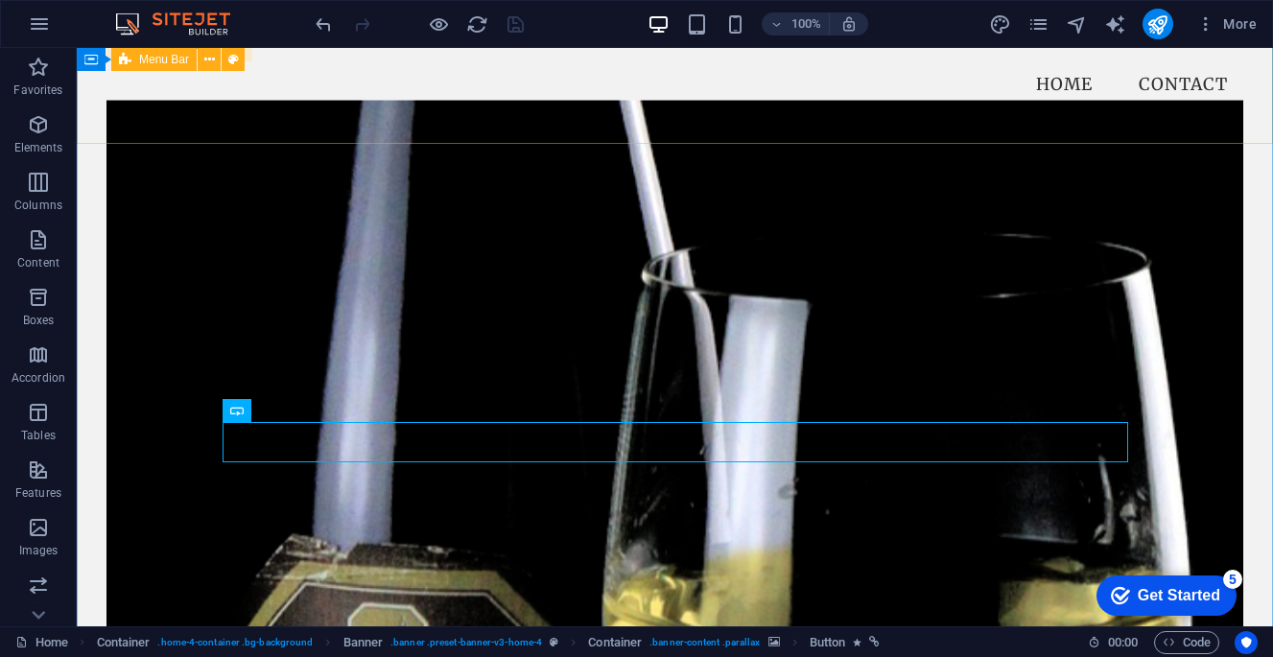
scroll to position [161, 0]
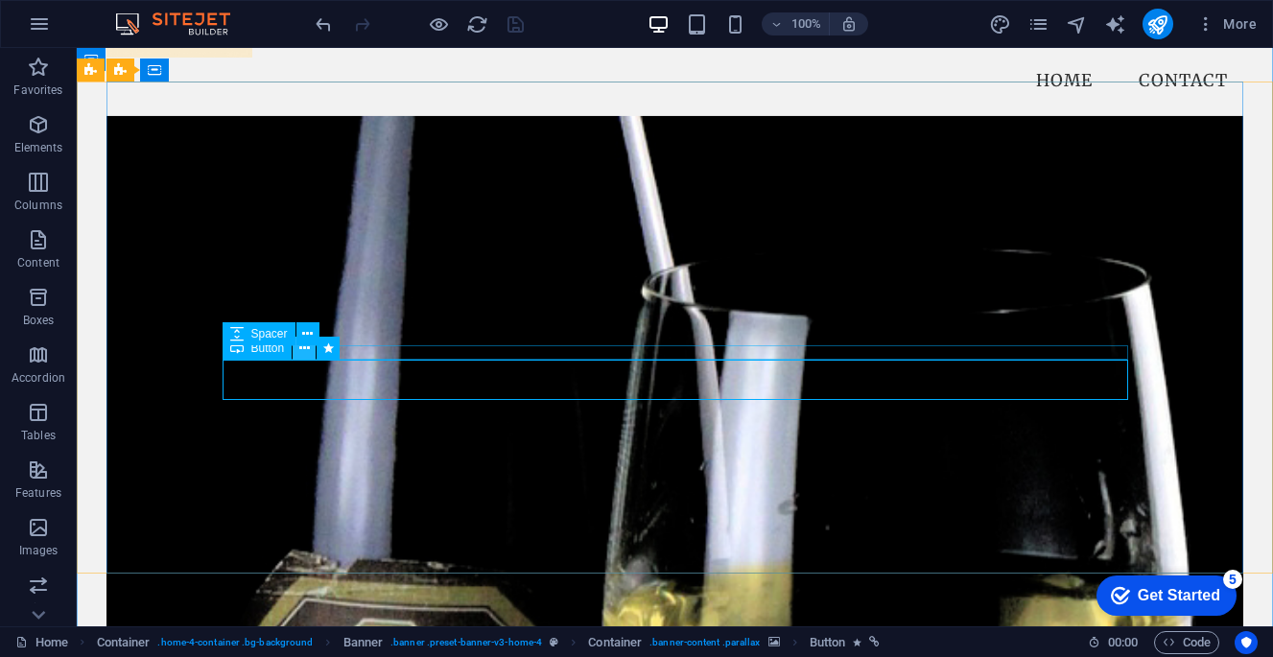
click at [304, 350] on icon at bounding box center [304, 349] width 11 height 20
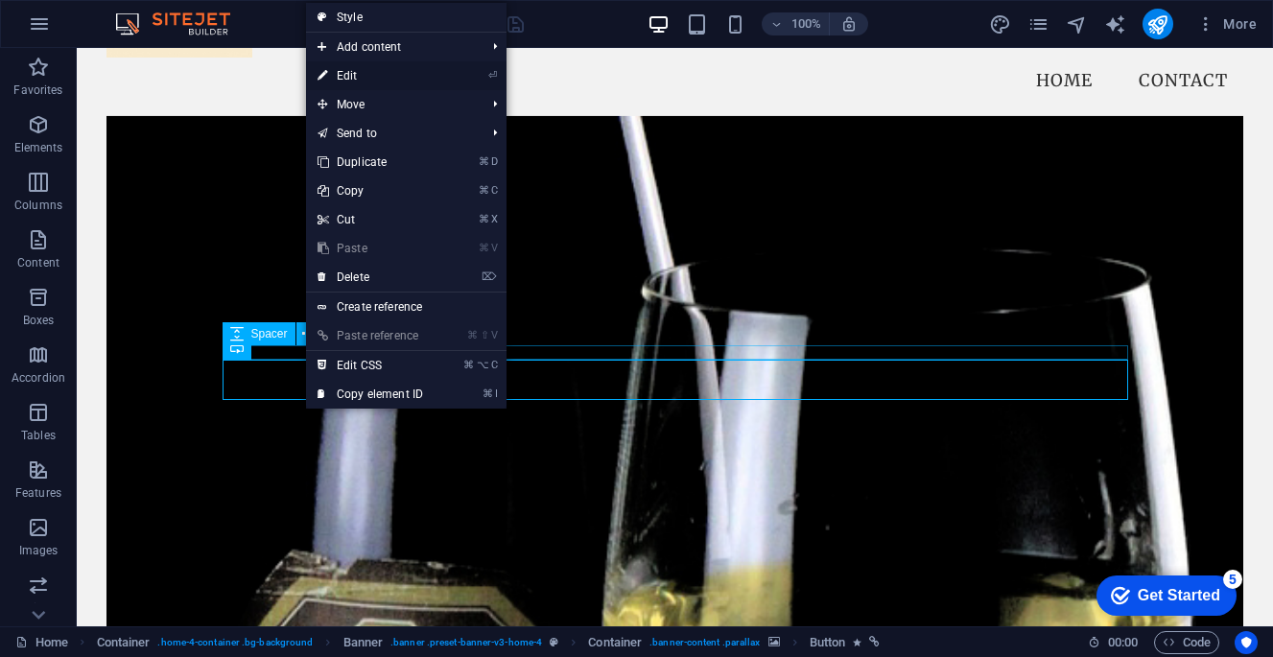
click at [392, 77] on link "⏎ Edit" at bounding box center [370, 75] width 129 height 29
select select
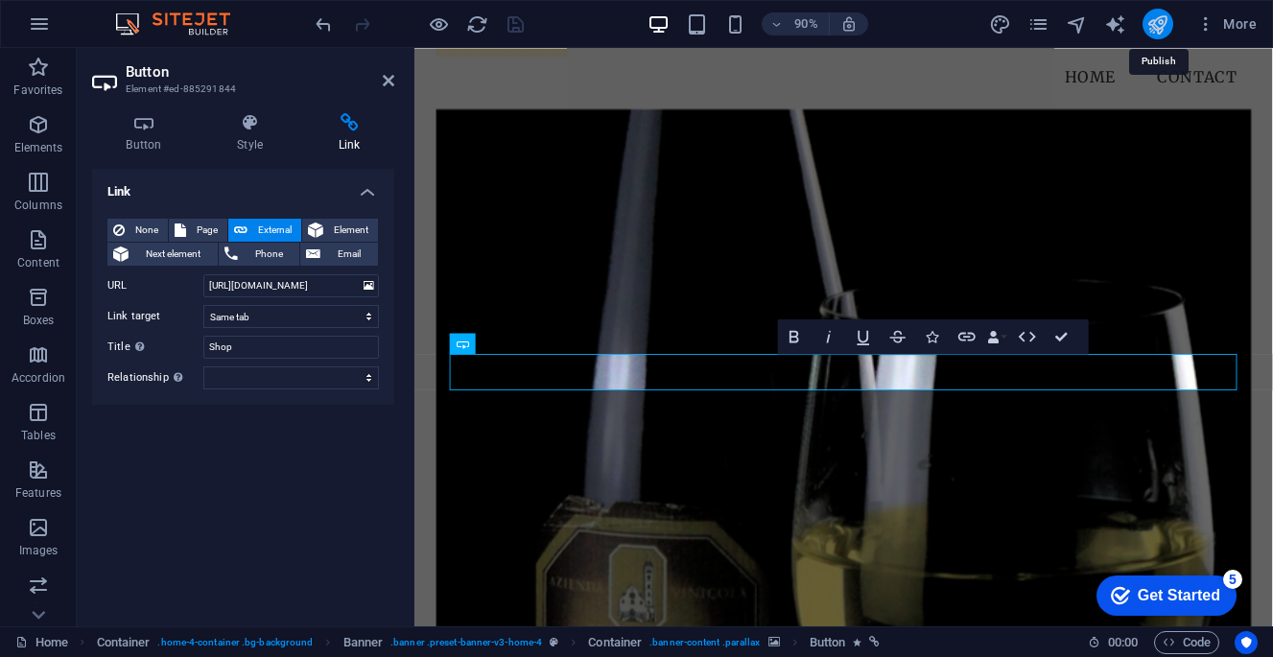
click at [1162, 18] on icon "publish" at bounding box center [1157, 24] width 22 height 22
